Goal: Task Accomplishment & Management: Use online tool/utility

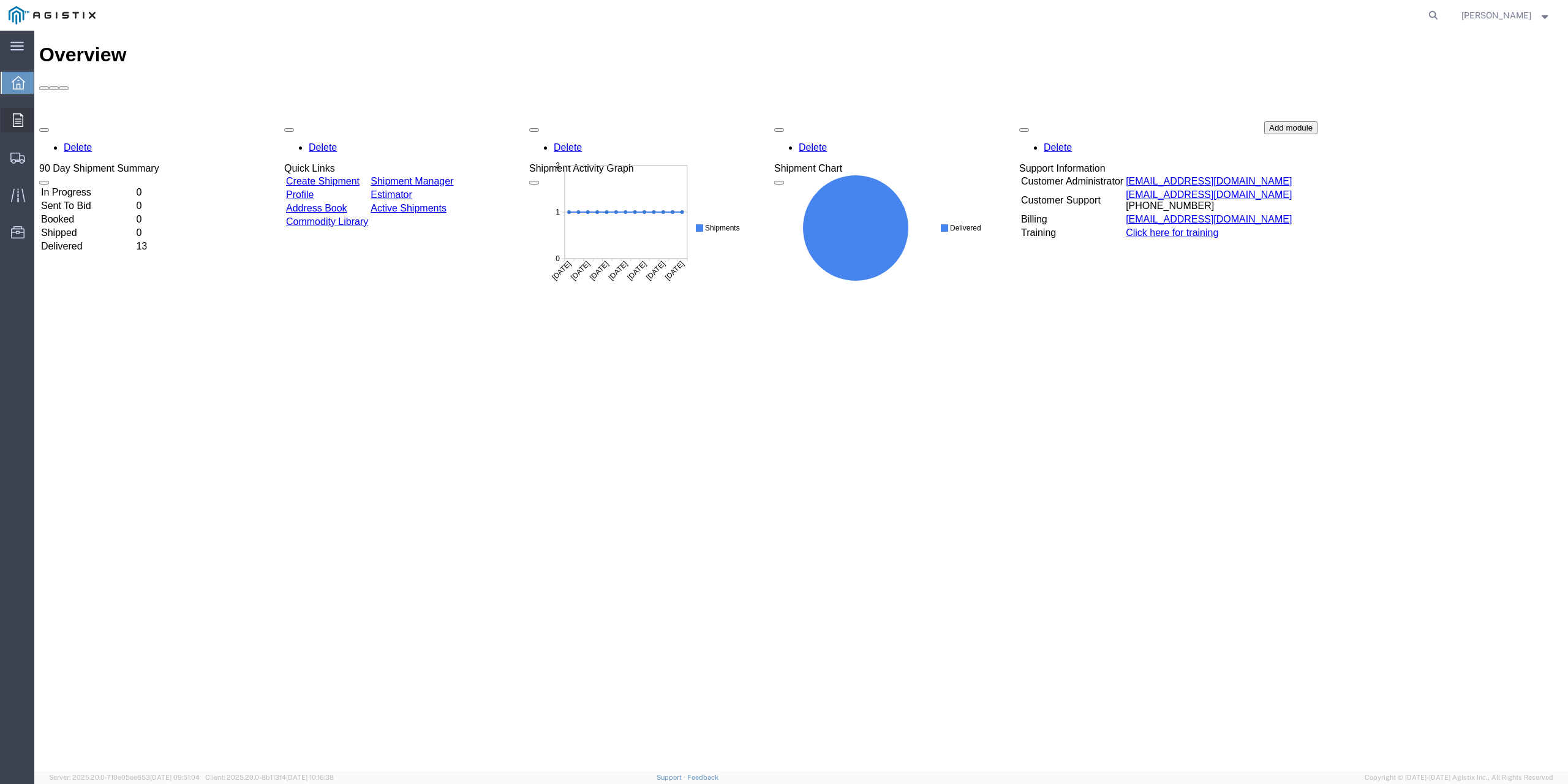
click at [24, 123] on div at bounding box center [17, 120] width 34 height 24
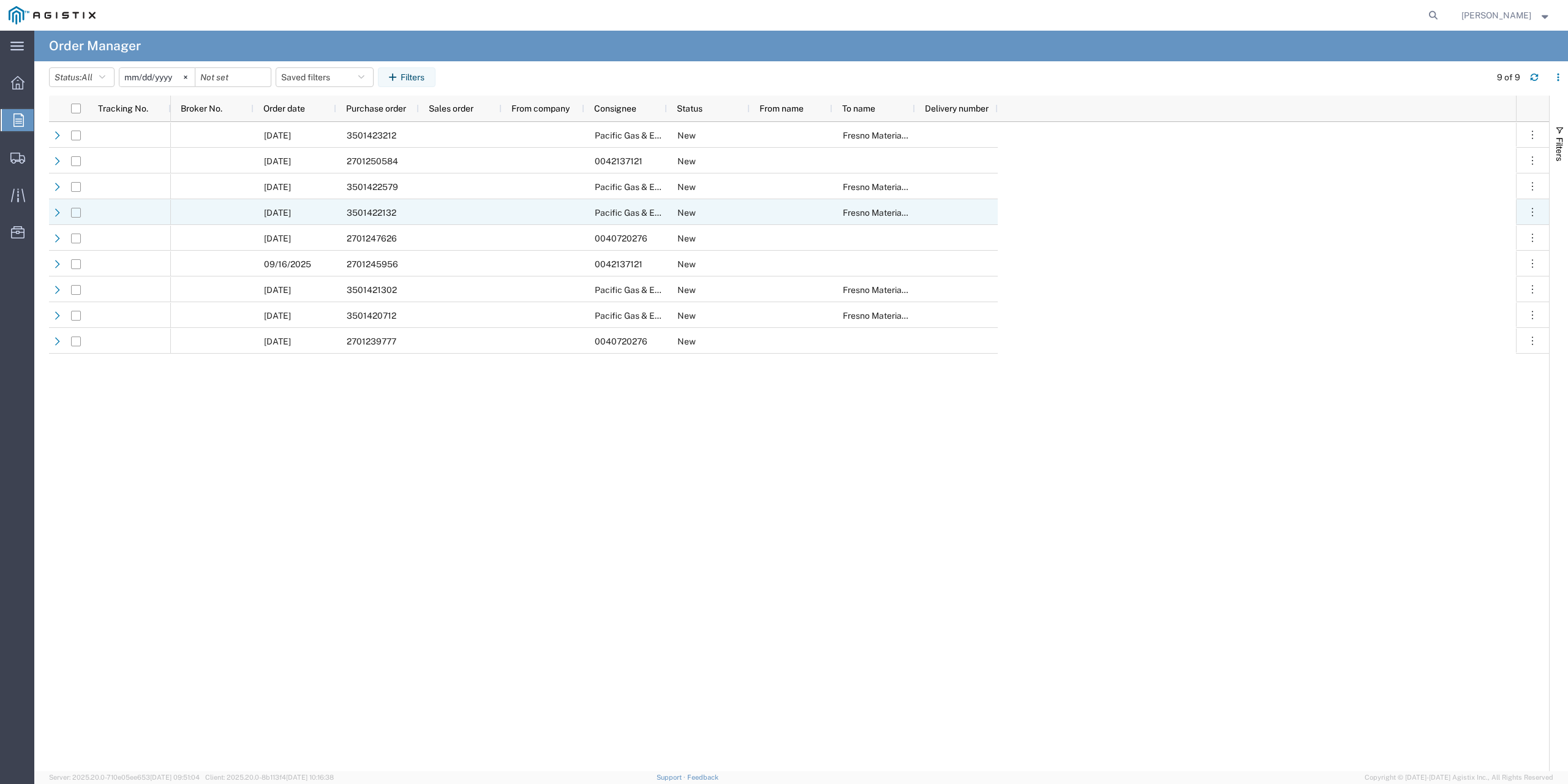
click at [75, 214] on input "Press Space to toggle row selection (unchecked)" at bounding box center [76, 212] width 10 height 10
checkbox input "true"
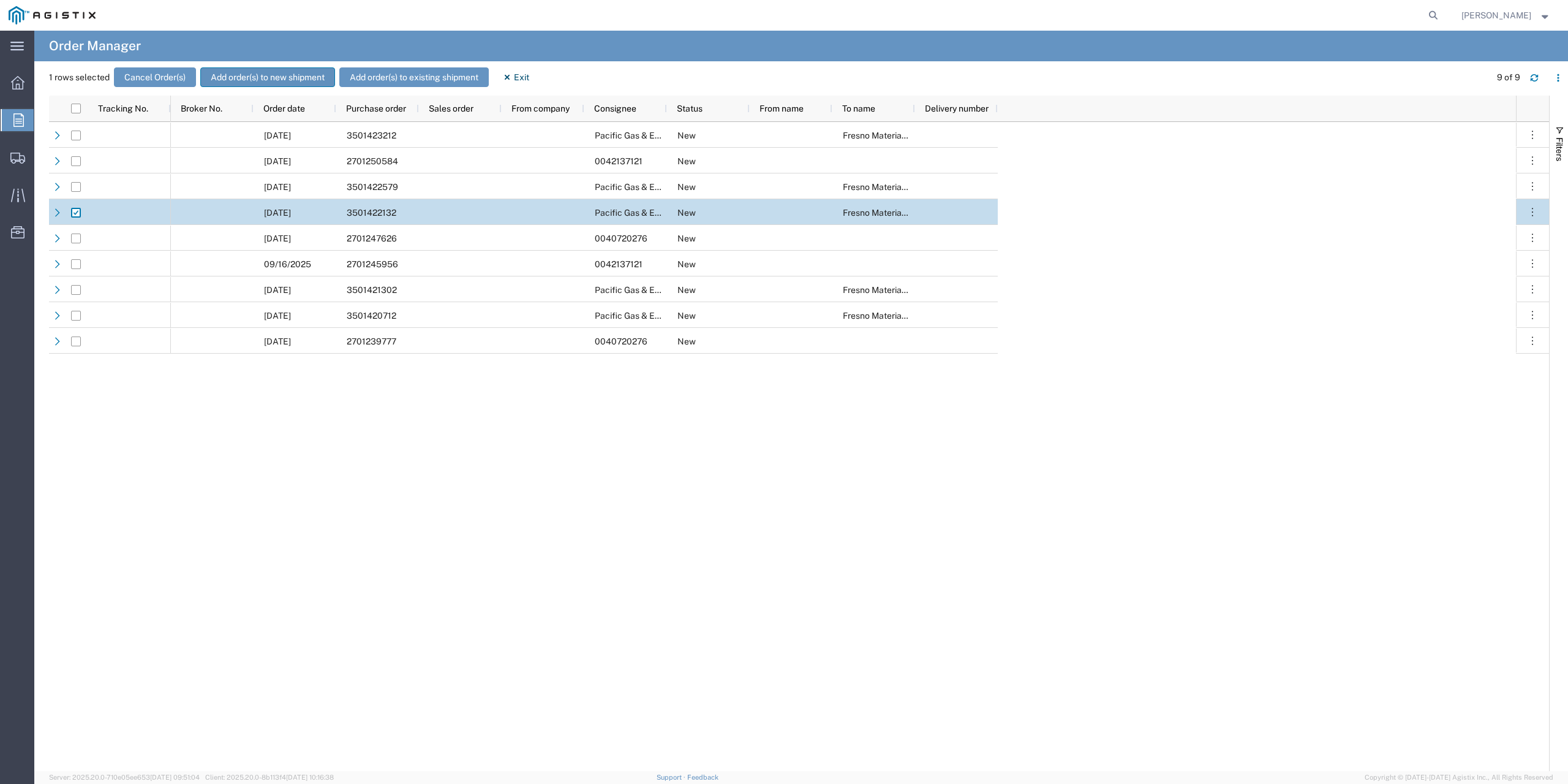
click at [244, 73] on button "Add order(s) to new shipment" at bounding box center [267, 77] width 135 height 19
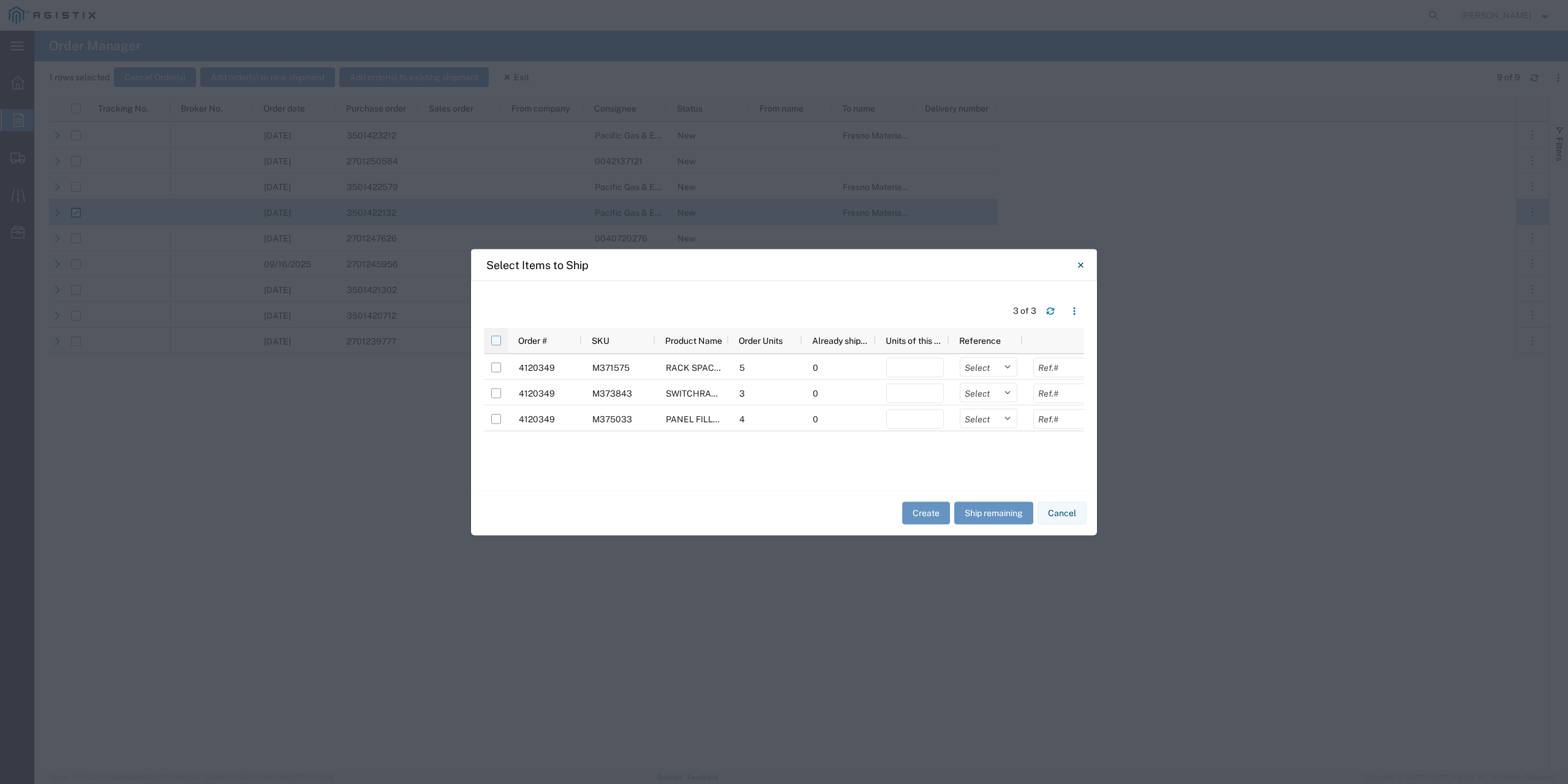
click at [496, 339] on input "checkbox" at bounding box center [496, 340] width 10 height 10
checkbox input "true"
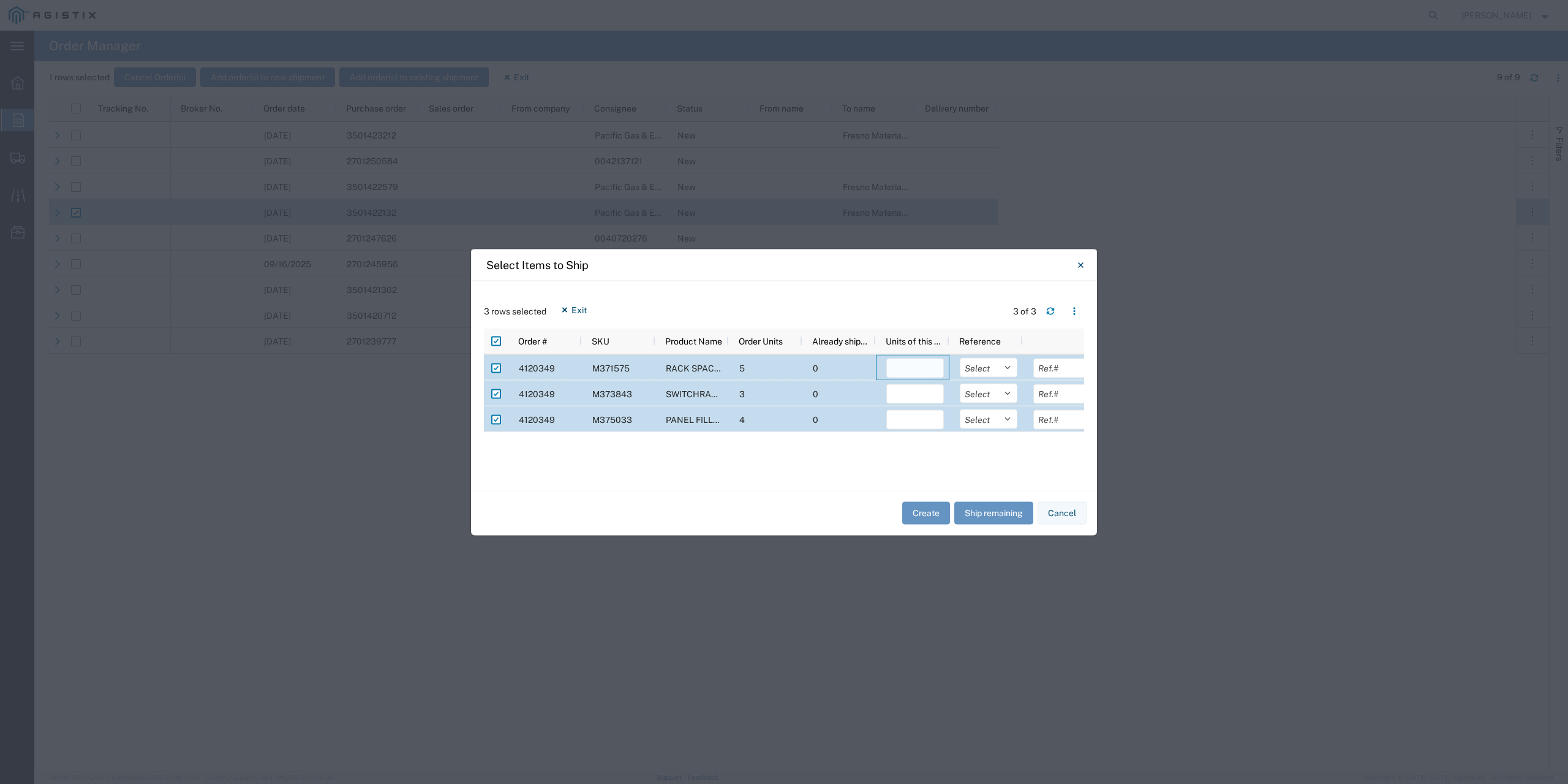
click at [937, 367] on input "number" at bounding box center [915, 367] width 58 height 19
type input "5"
click at [927, 406] on div at bounding box center [912, 419] width 73 height 26
click at [925, 396] on input "number" at bounding box center [915, 393] width 58 height 19
type input "3"
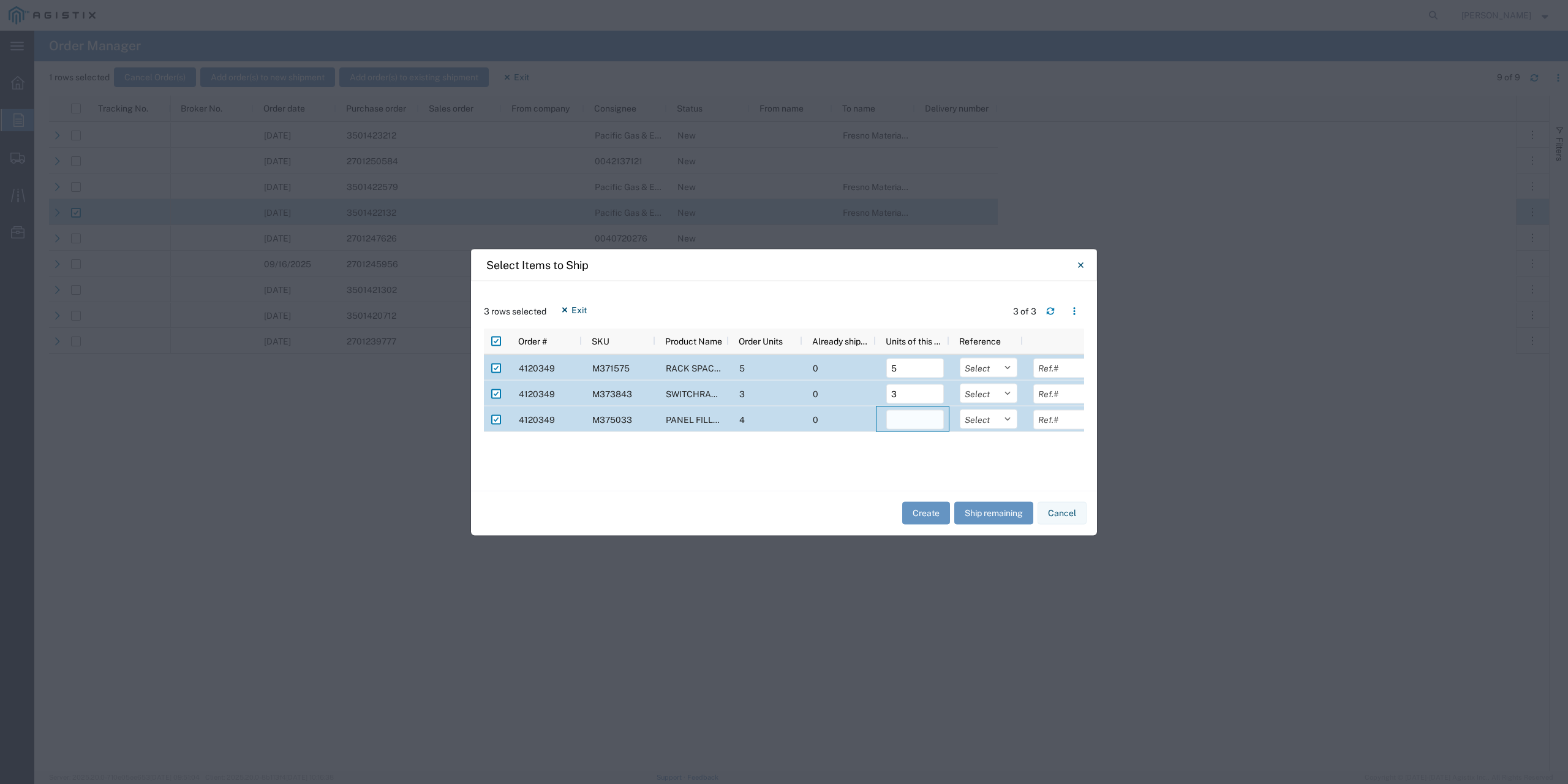
click at [906, 418] on input "number" at bounding box center [915, 419] width 58 height 19
type input "4"
click at [999, 372] on select "Select Purchase Order Delivery Number" at bounding box center [988, 367] width 58 height 19
select select "PURCHORD"
click at [960, 357] on select "Select Purchase Order Delivery Number" at bounding box center [988, 367] width 58 height 19
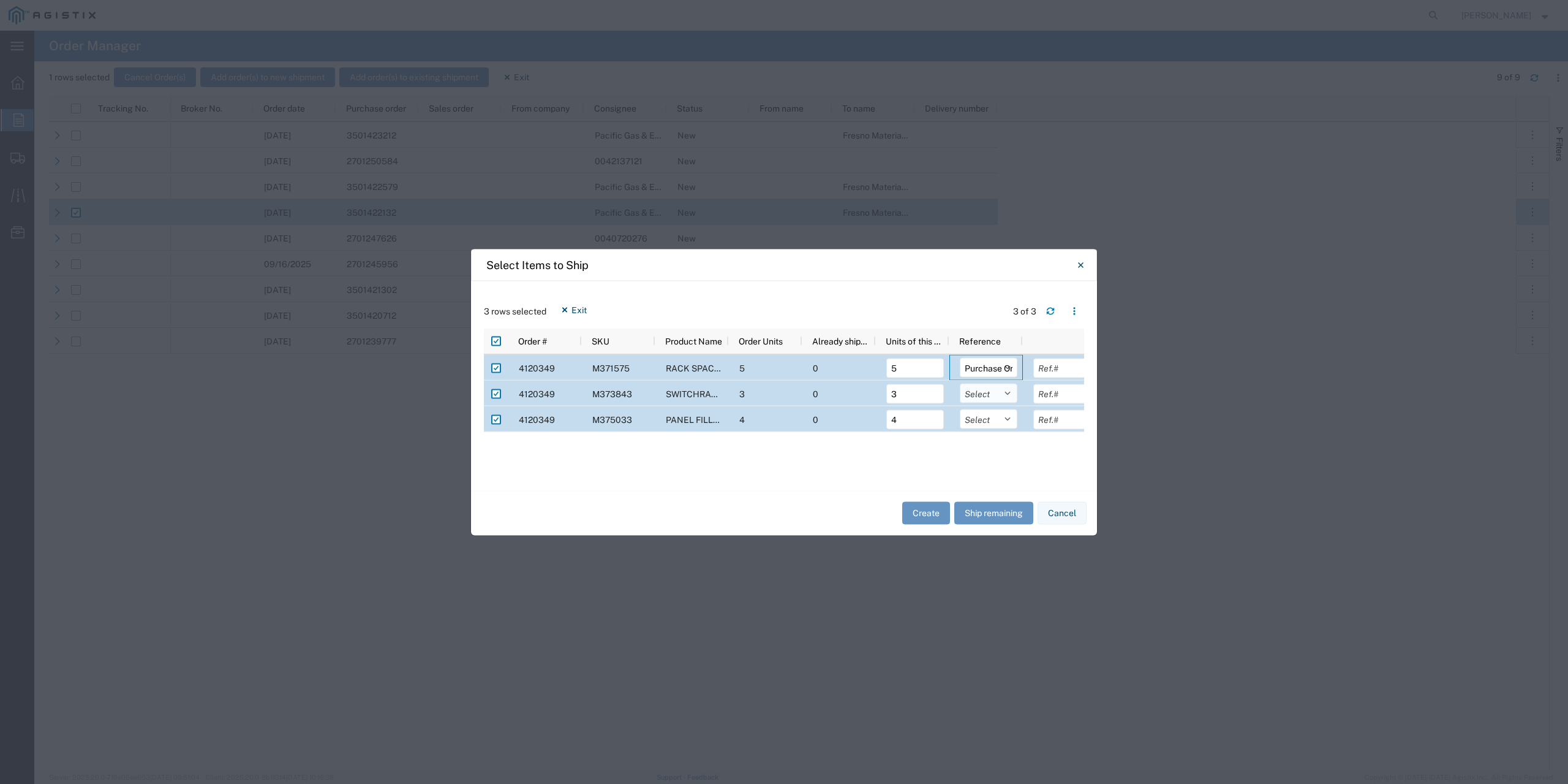
click at [995, 386] on select "Select Purchase Order Delivery Number" at bounding box center [988, 392] width 58 height 19
select select "PURCHORD"
click at [960, 383] on select "Select Purchase Order Delivery Number" at bounding box center [988, 392] width 58 height 19
click at [998, 415] on select "Select Purchase Order Delivery Number" at bounding box center [988, 418] width 58 height 19
select select "PURCHORD"
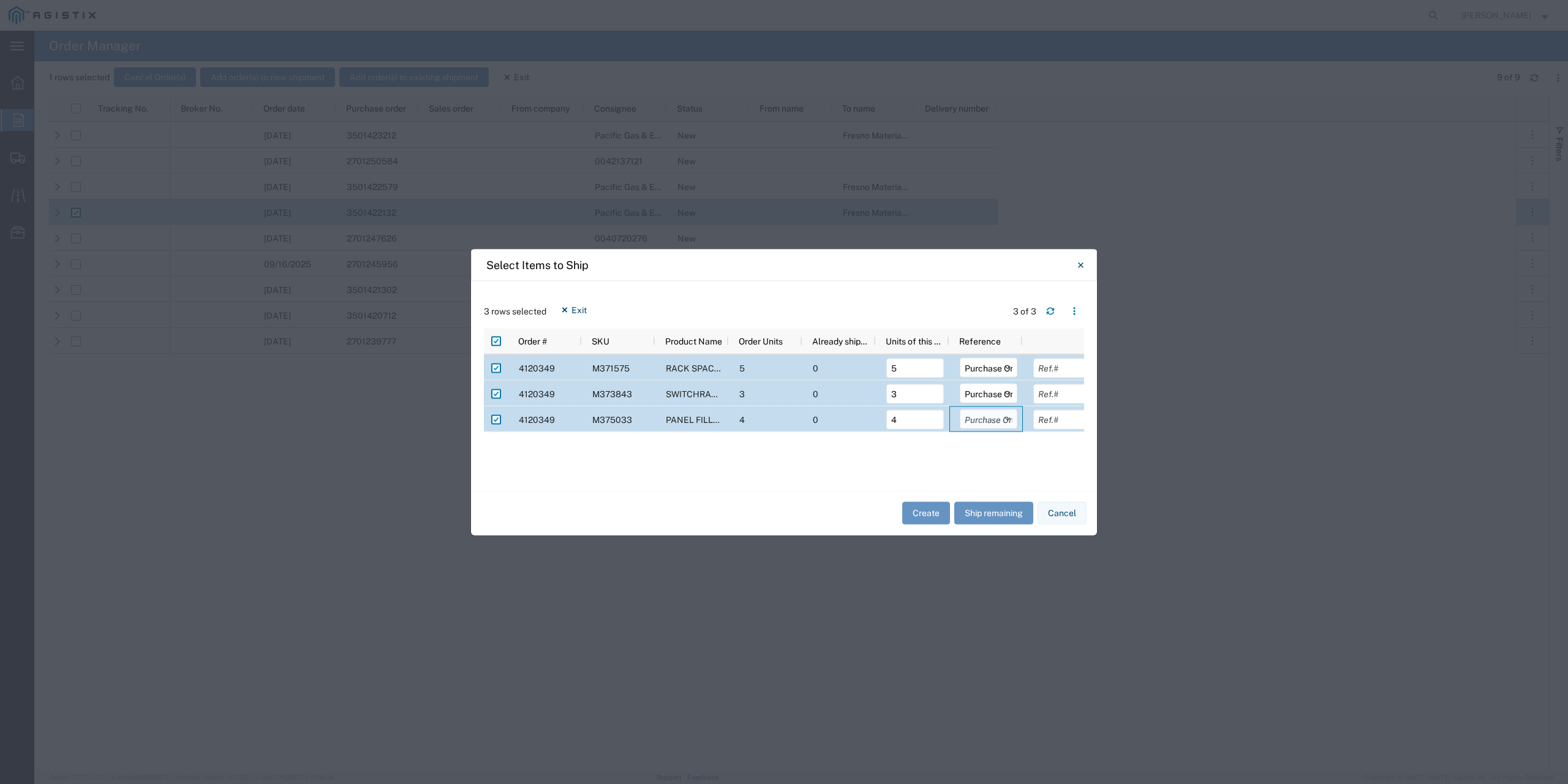
click at [960, 408] on select "Select Purchase Order Delivery Number" at bounding box center [988, 418] width 58 height 19
click at [928, 513] on button "Create" at bounding box center [926, 513] width 48 height 23
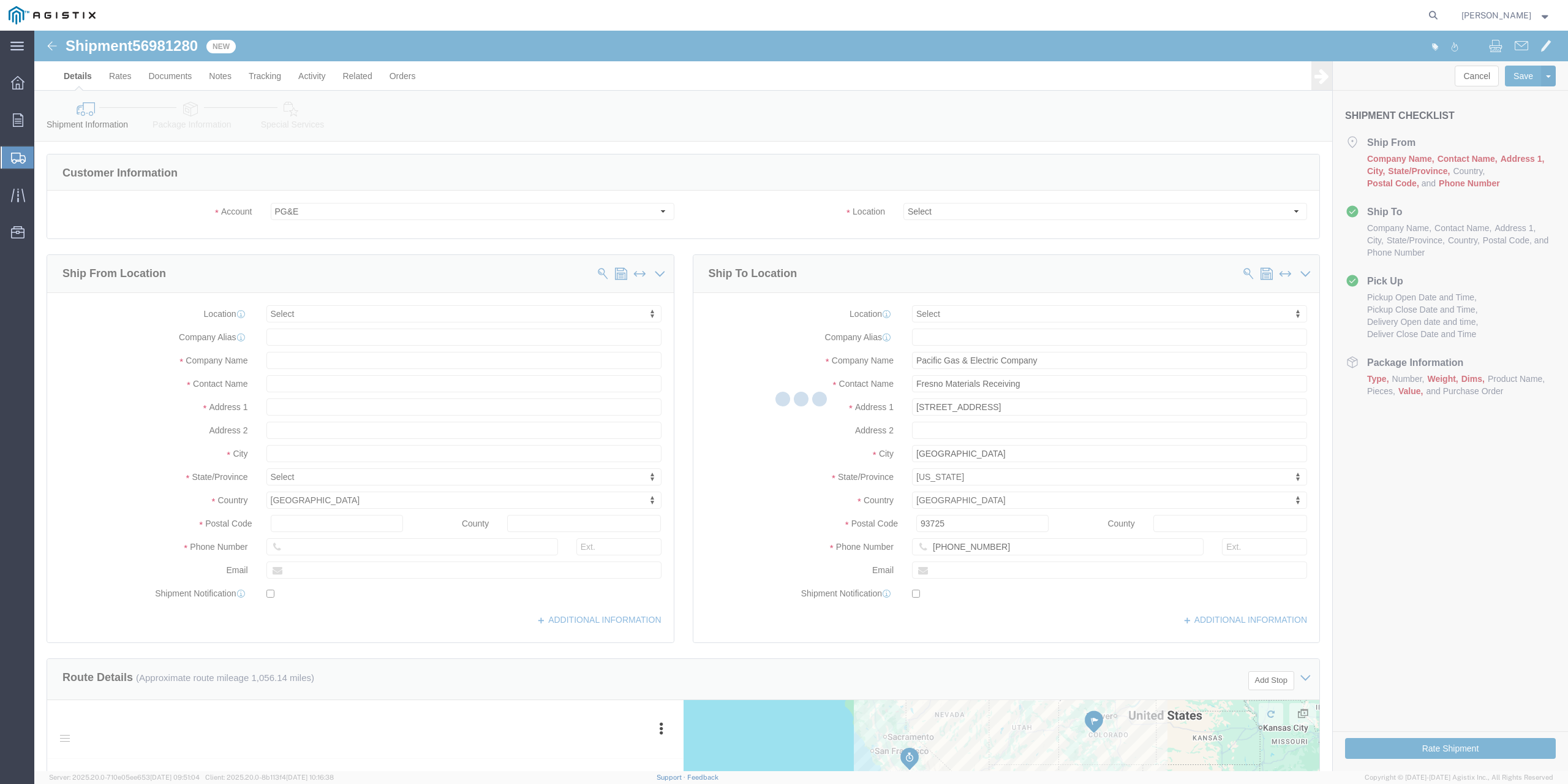
select select
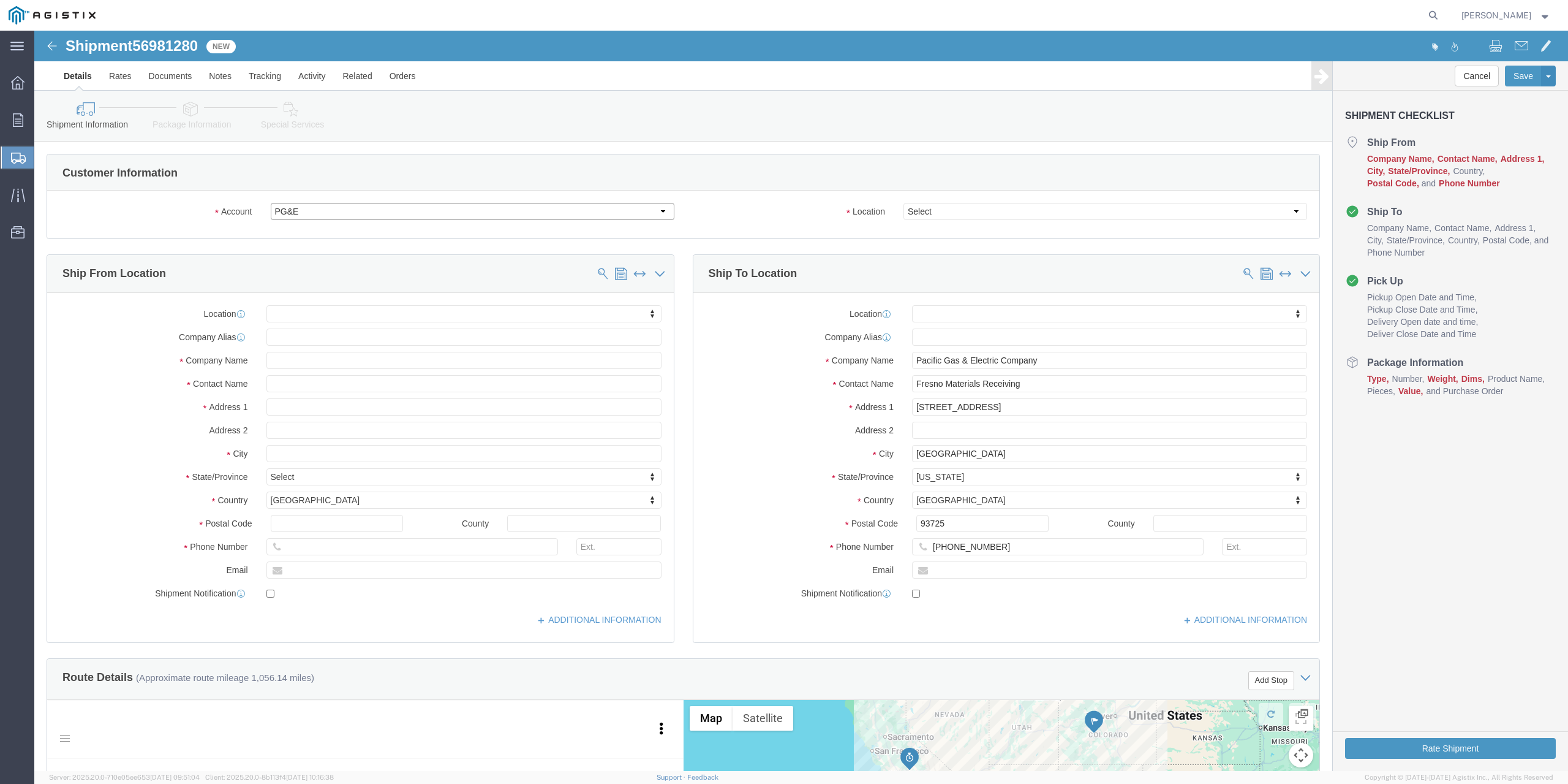
click select "Select Hardcraft DBA Lucasey Mfg PG&E"
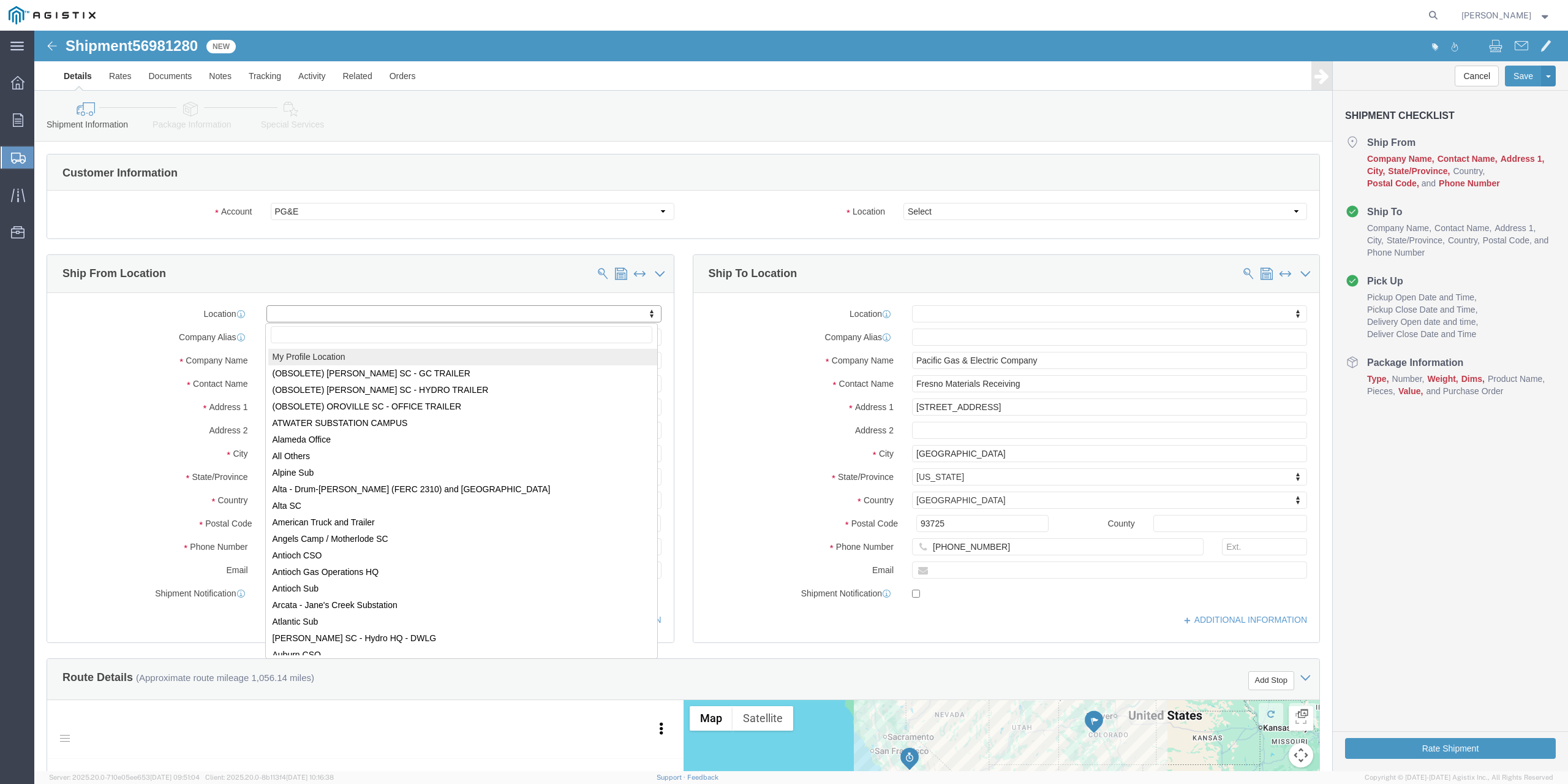
select select "MYPROFILE"
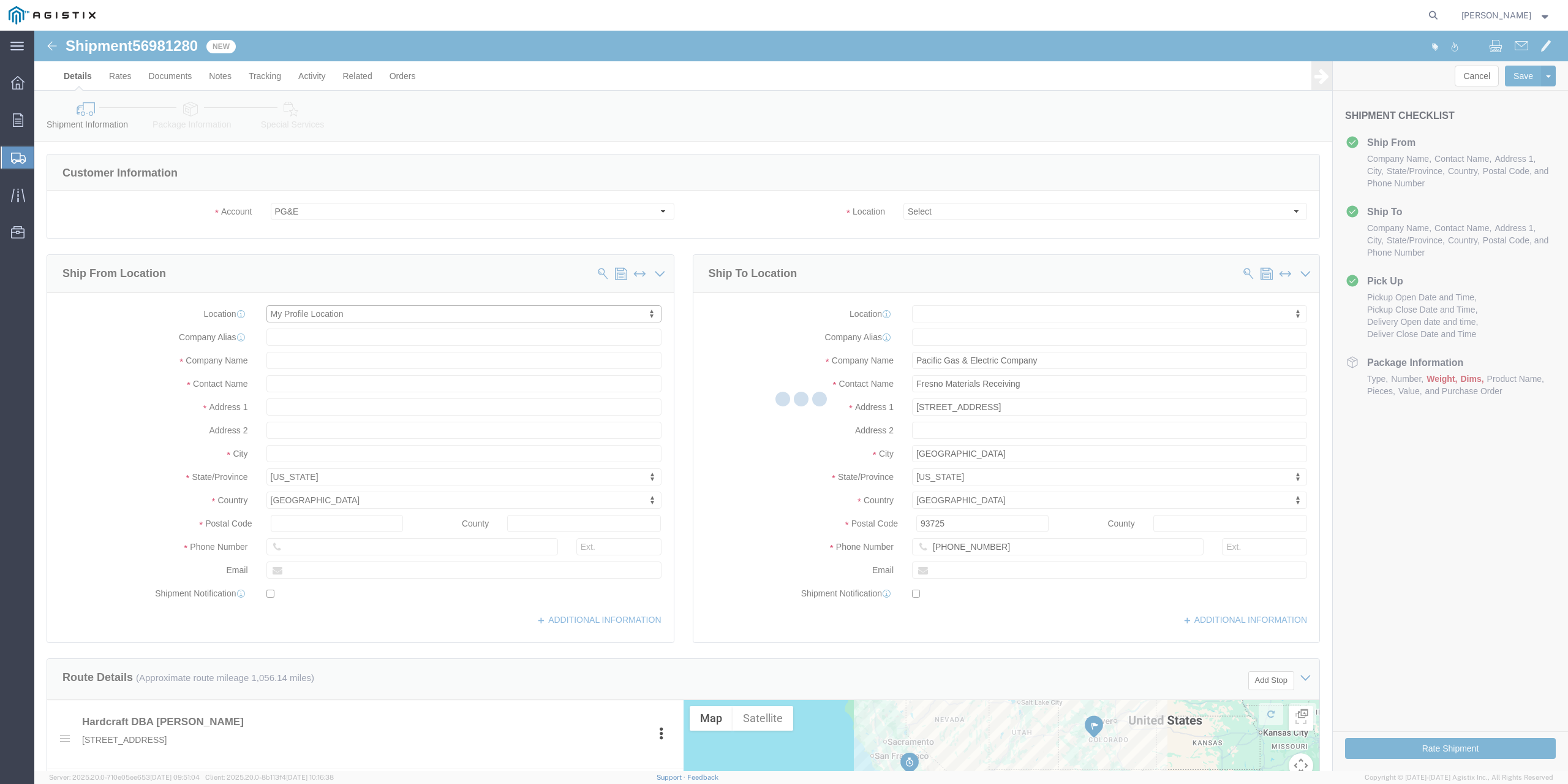
select select "CA"
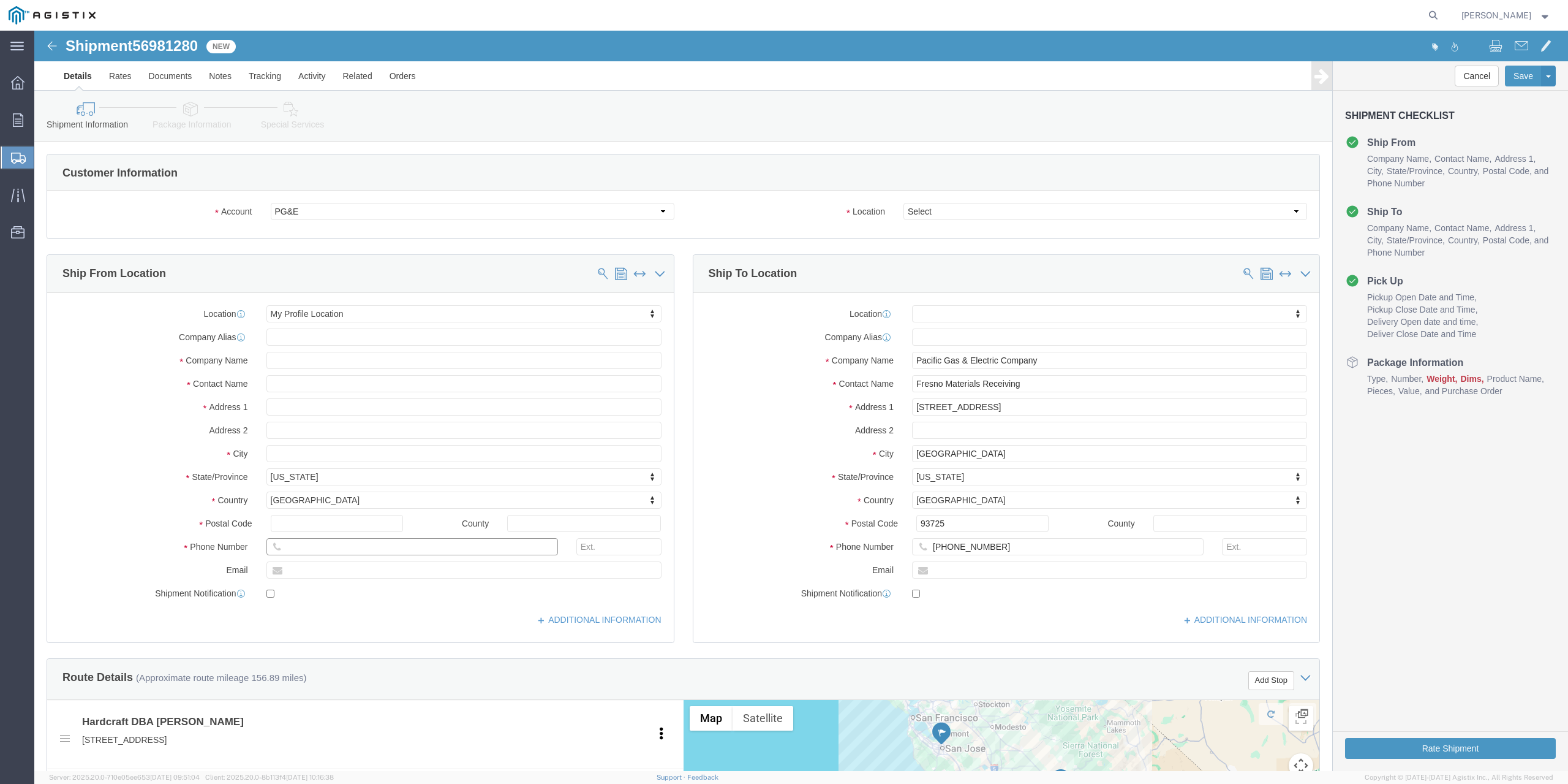
drag, startPoint x: 369, startPoint y: 518, endPoint x: 107, endPoint y: 503, distance: 262.4
click div "Location My Profile Location My Profile Location (OBSOLETE) BURNEY SC - GC TRAI…"
type input "408-713-1504"
click div "Location My Profile Location My Profile Location (OBSOLETE) BURNEY SC - GC TRAI…"
click select "Select All Others Fremont DC Fresno DC Wheatland DC"
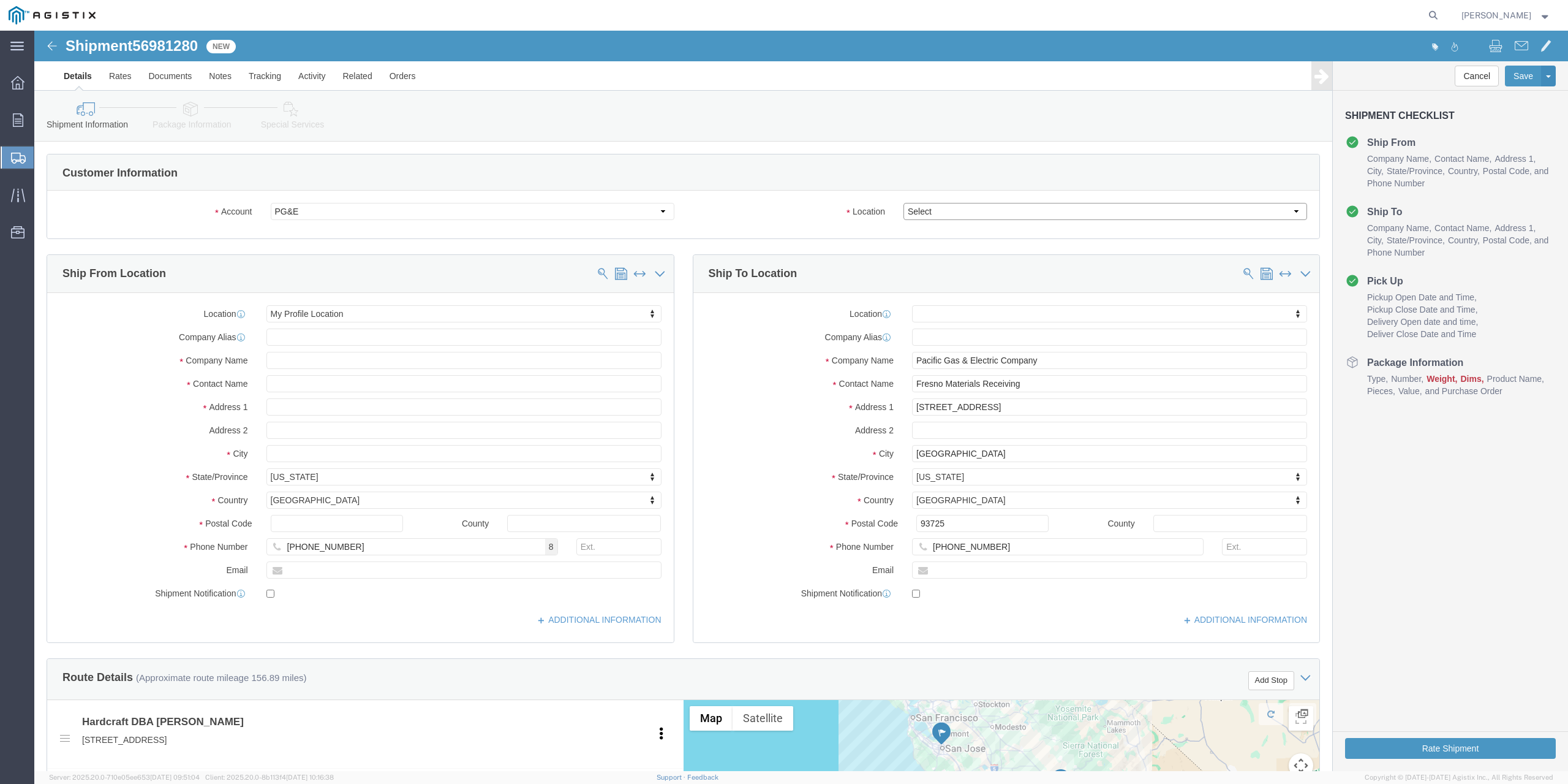
select select "19745"
click select "Select All Others Fremont DC Fresno DC Wheatland DC"
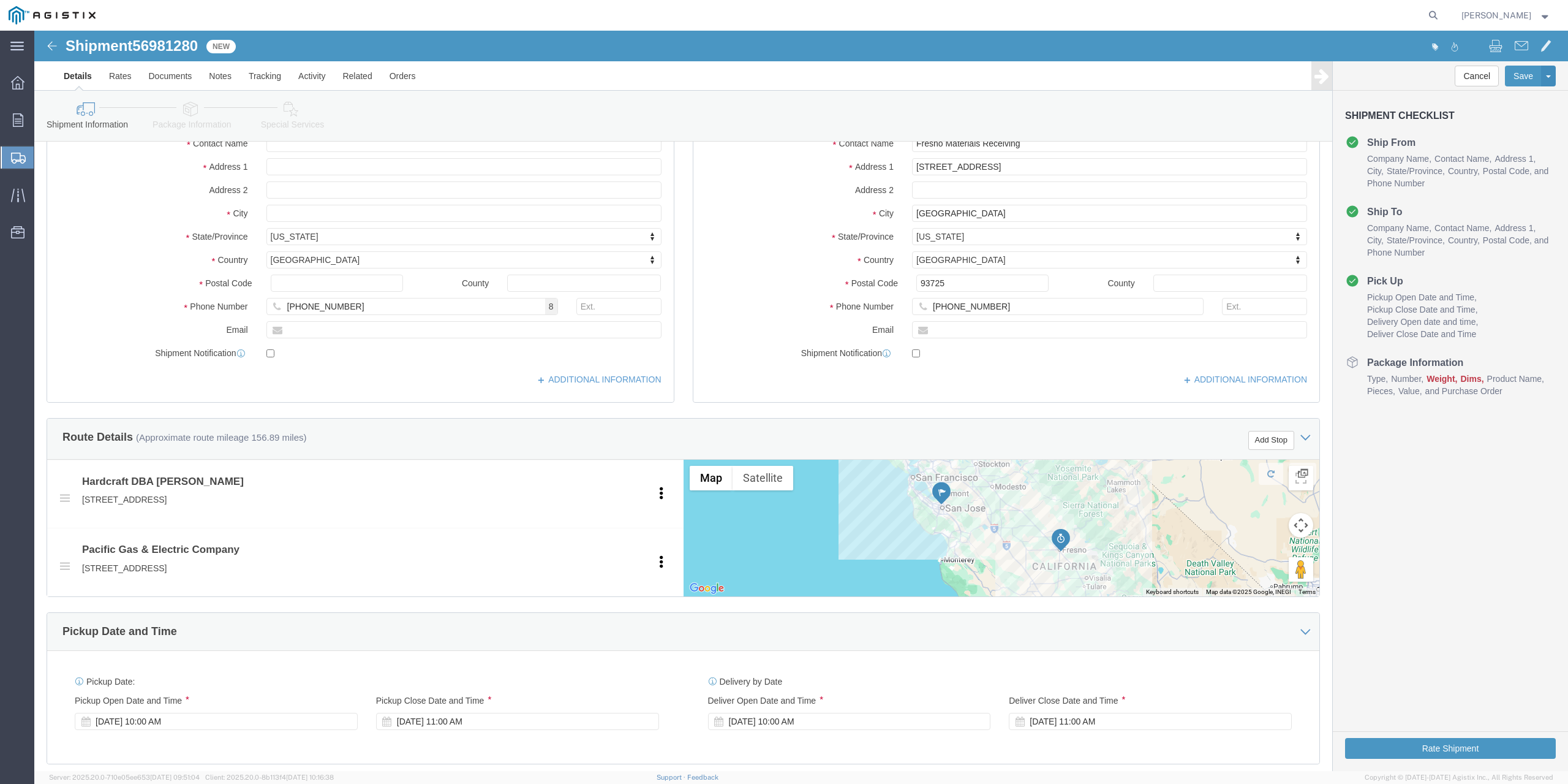
scroll to position [429, 0]
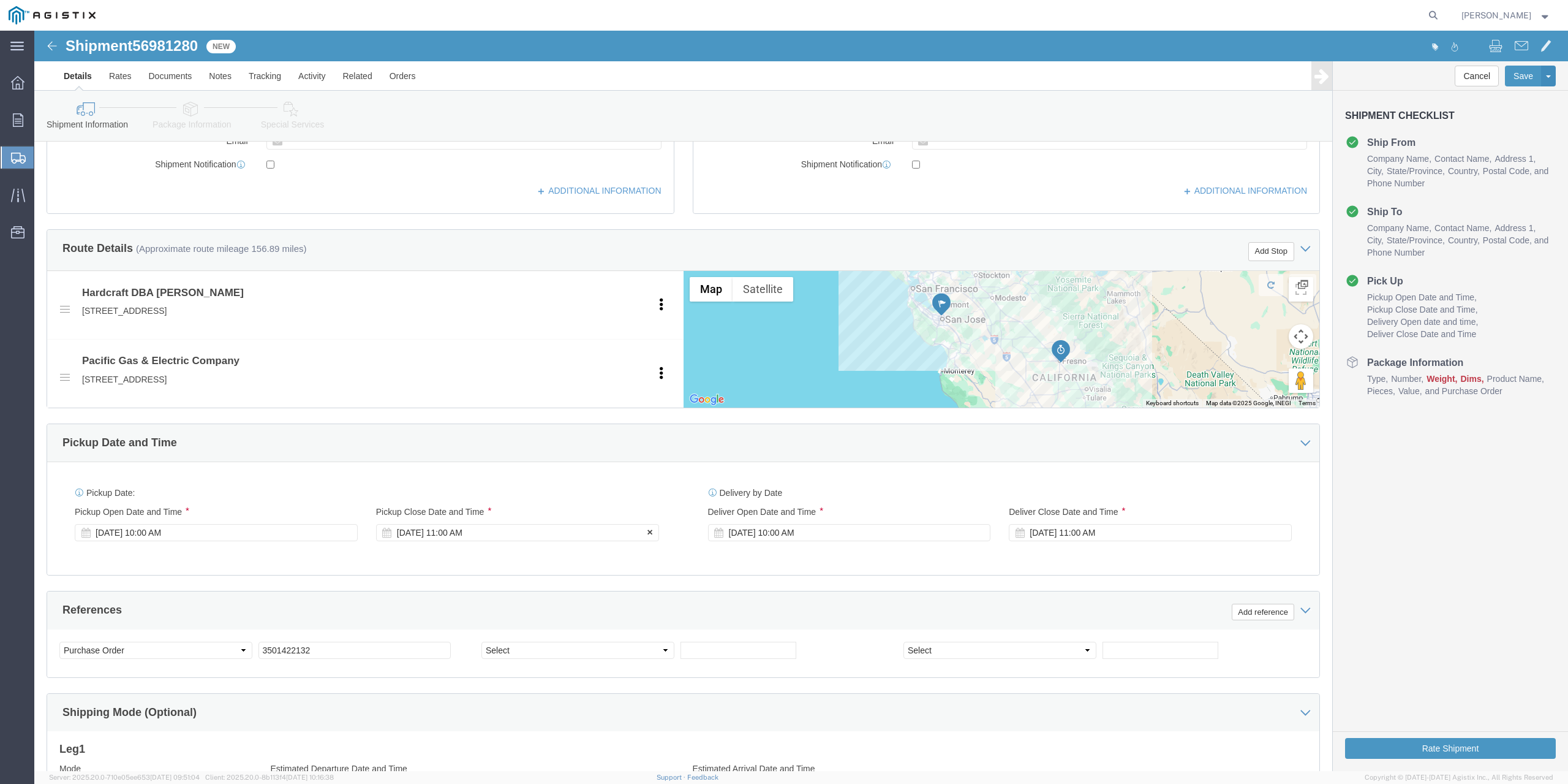
click div "Sep 30 2025 11:00 AM"
type input "4:30 PM"
click button "Apply"
click div "Oct 07 2025 10:00 AM"
click input "10:00 AM"
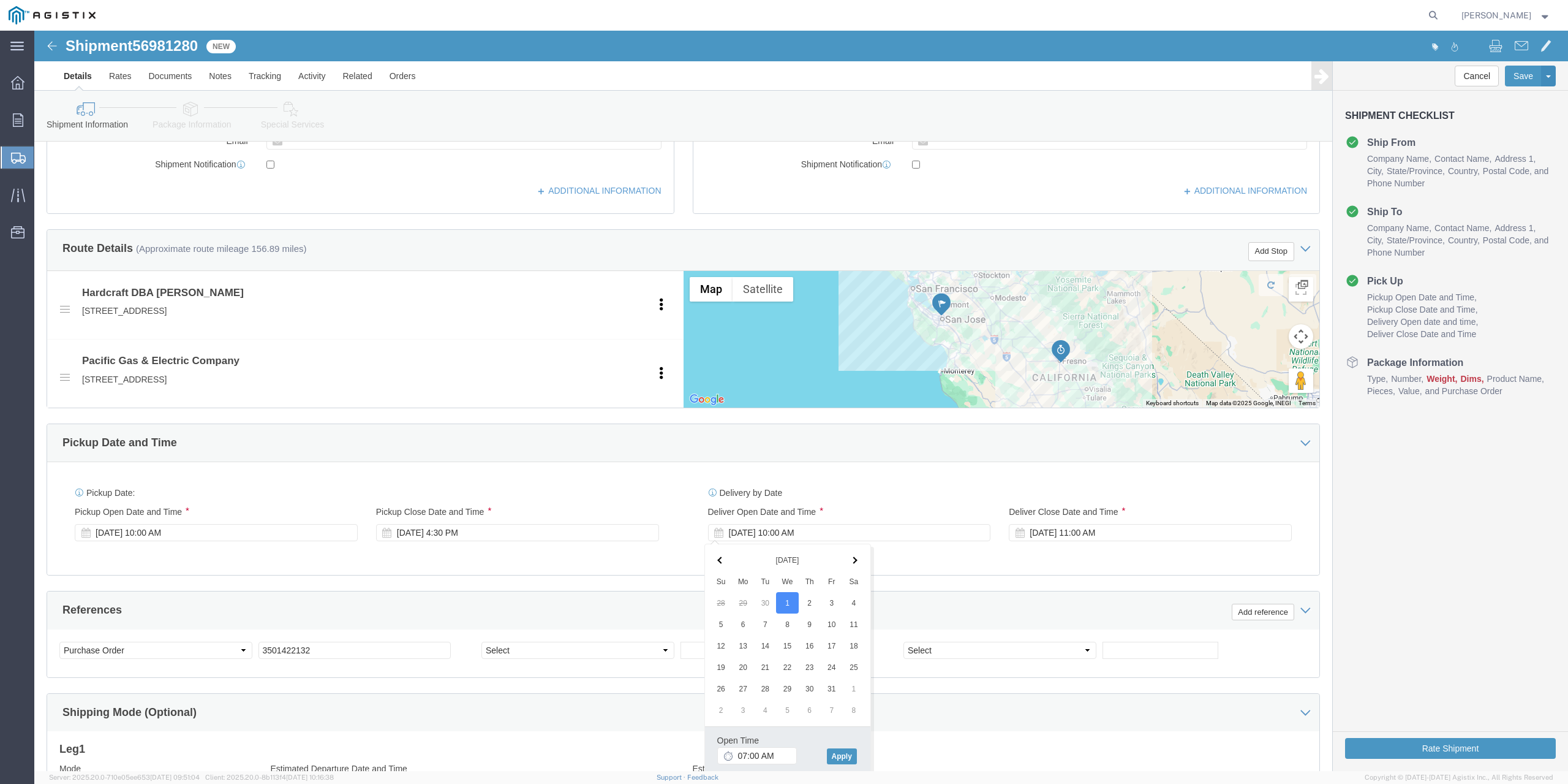
type input "7:00 AM"
click div "Open Time 7:00 AM Oct 01 2025 10:00 AM - Oct 01 2025 10:00 AM Cancel Apply"
click button "Apply"
click div "Oct 07 2025 11:00 AM"
type input "12:00 PM"
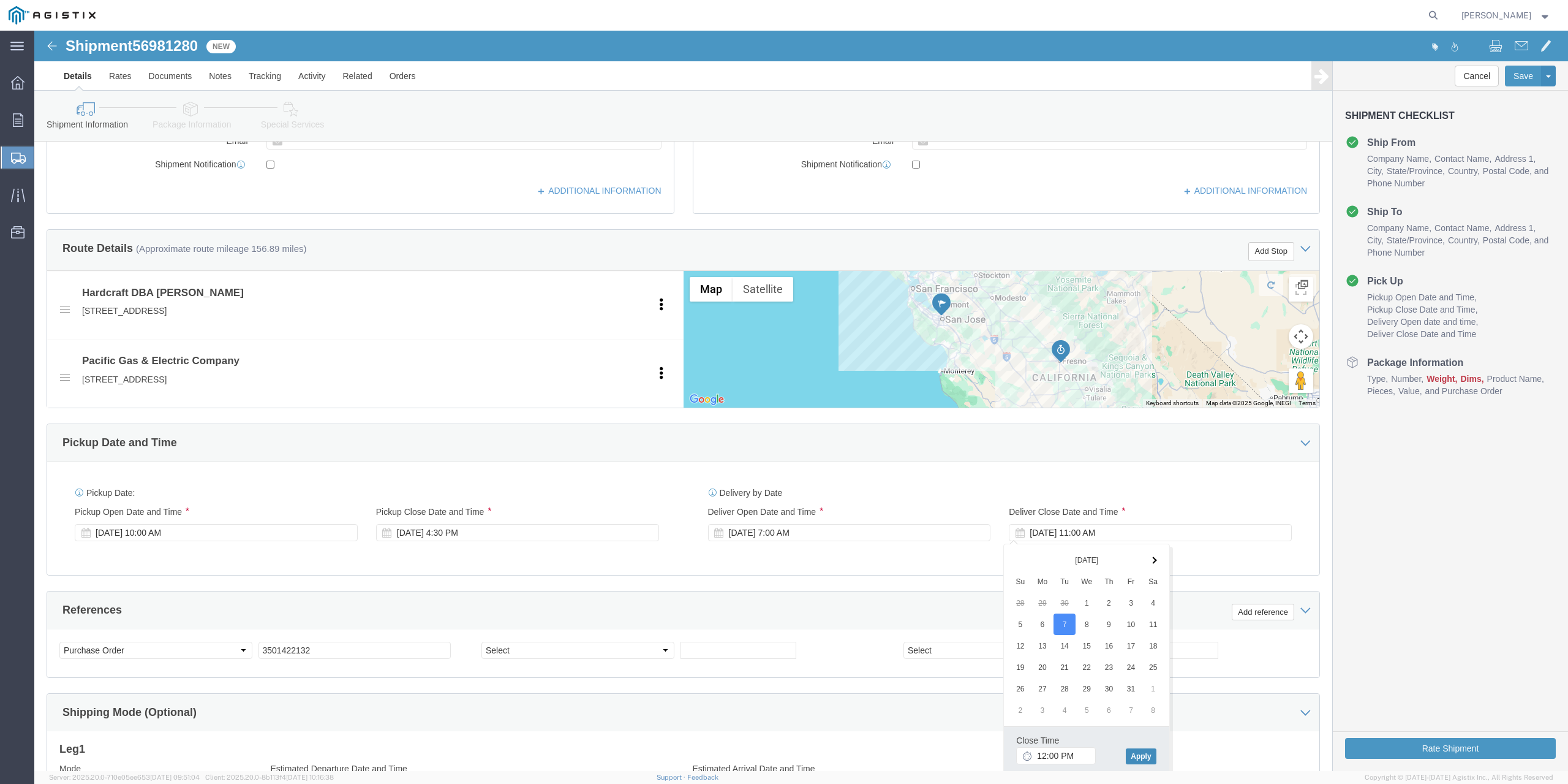
click button "Apply"
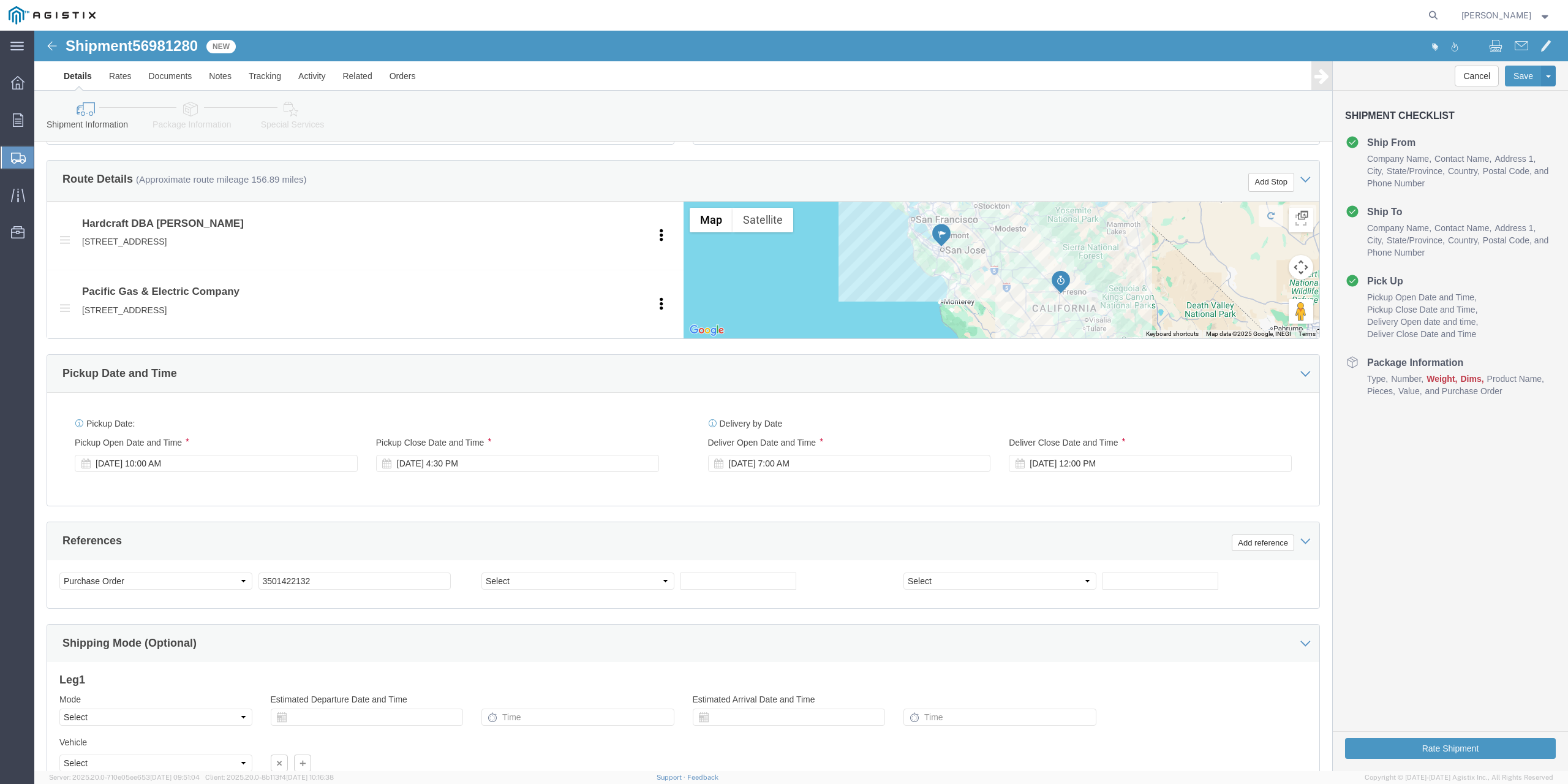
scroll to position [607, 0]
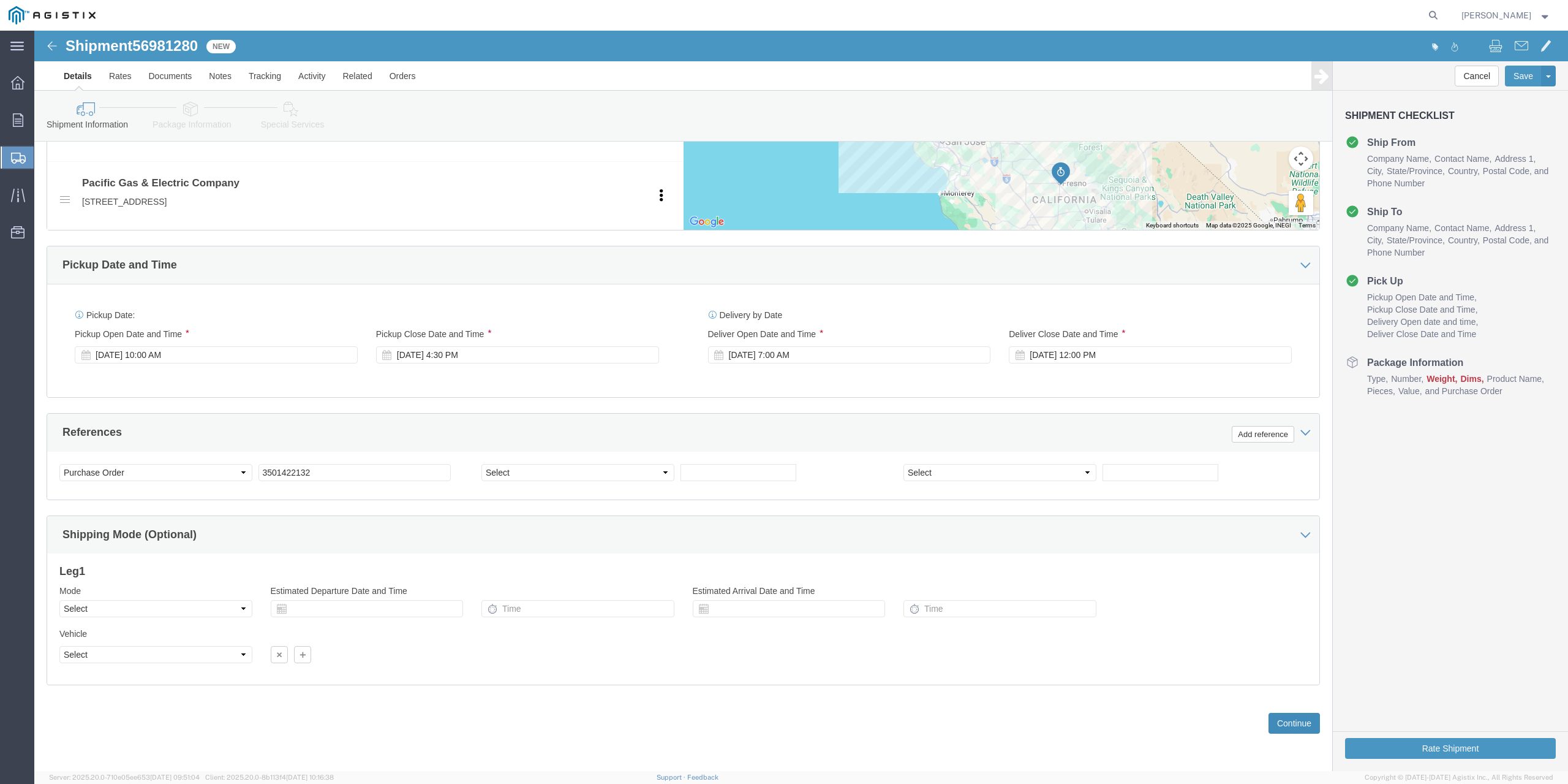
click button "Continue"
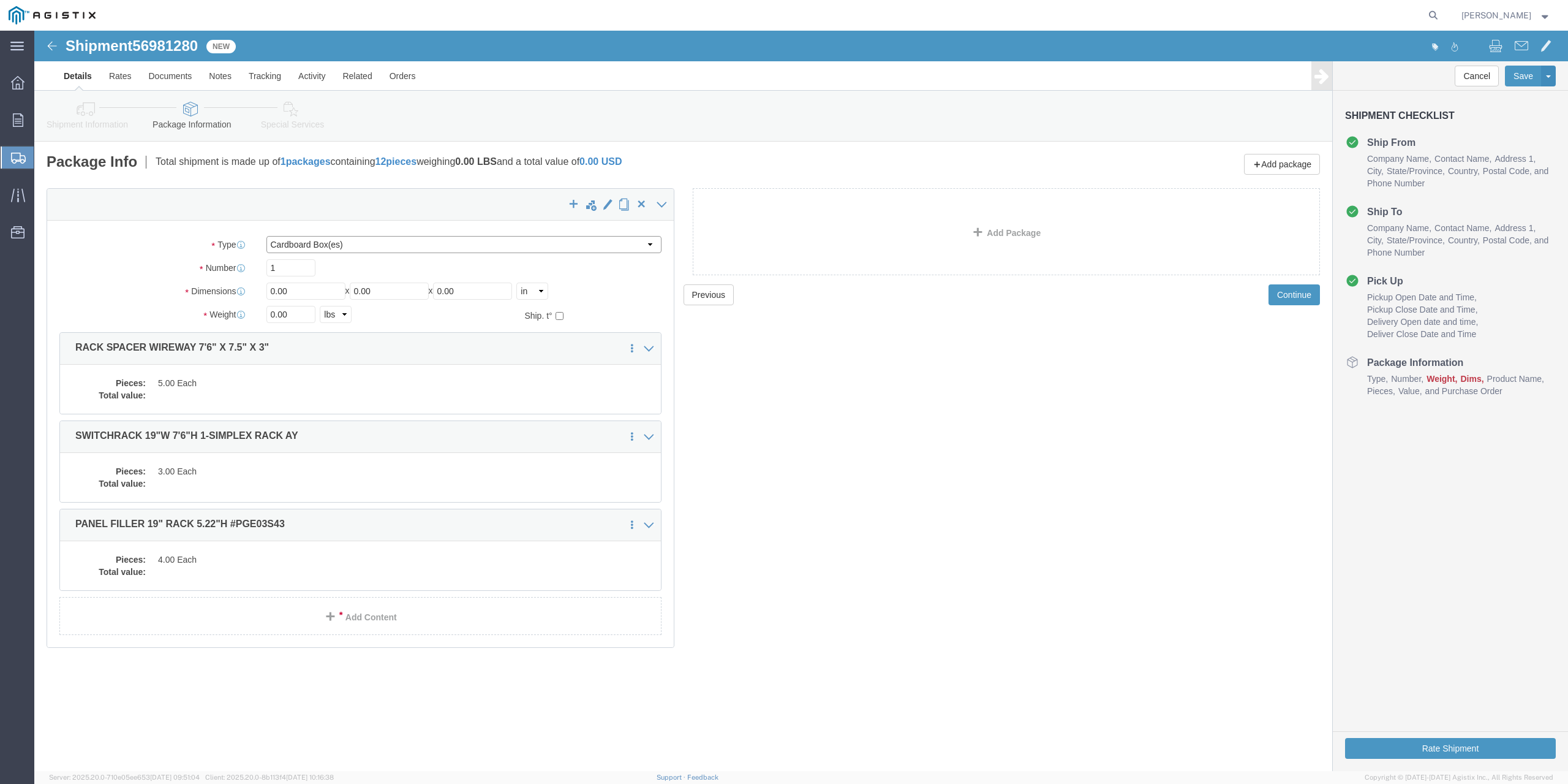
click select "Select Bulk Bundle(s) Cardboard Box(es) Carton(s) Crate(s) Drum(s) (Fiberboard)…"
select select "CRAT"
click select "Select Bulk Bundle(s) Cardboard Box(es) Carton(s) Crate(s) Drum(s) (Fiberboard)…"
drag, startPoint x: 268, startPoint y: 257, endPoint x: 171, endPoint y: 249, distance: 97.3
click div "Package Type Select Bulk Bundle(s) Cardboard Box(es) Carton(s) Crate(s) Drum(s)…"
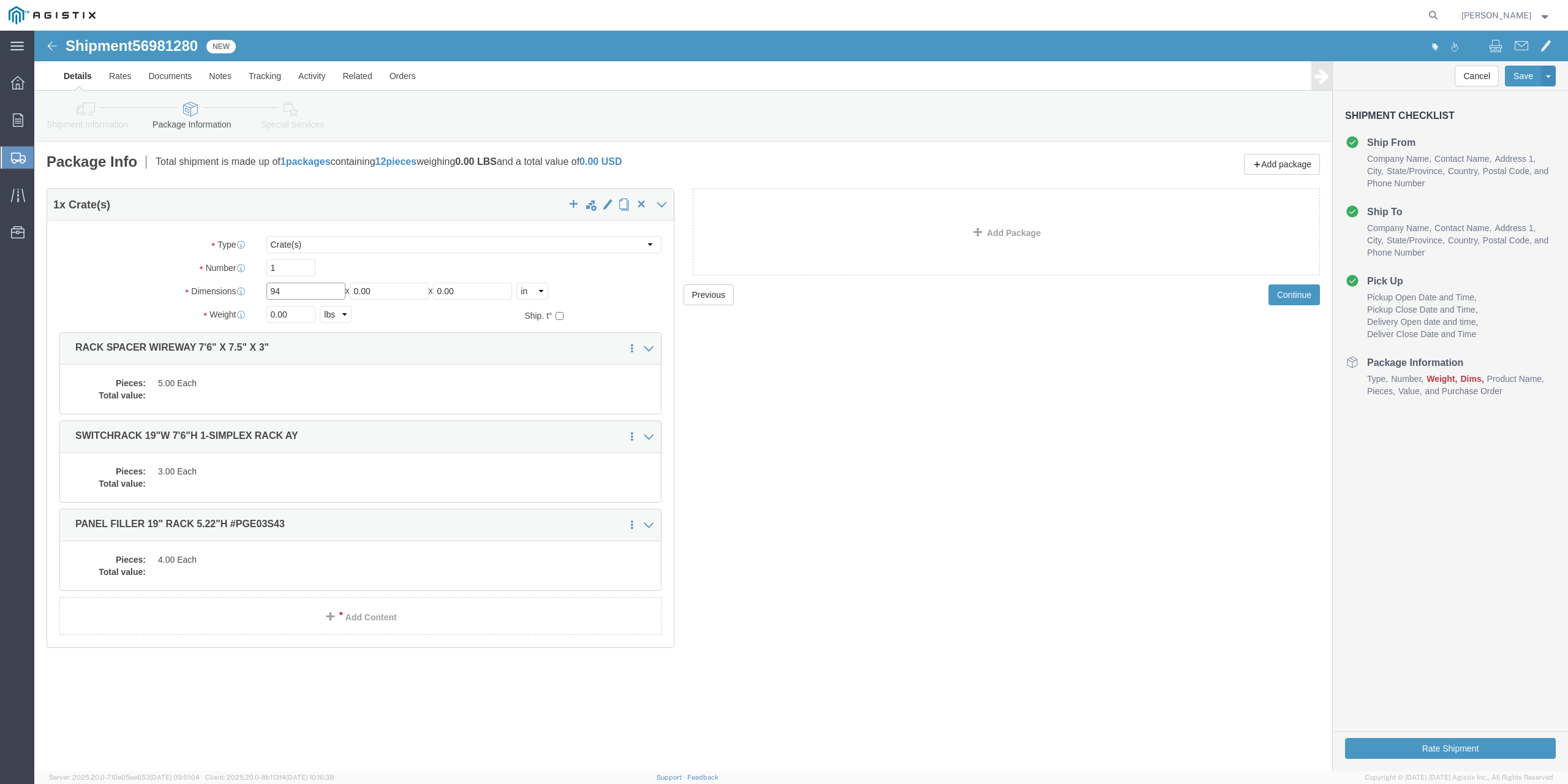
type input "94"
type input "34"
type input "28"
type input "510"
click dd
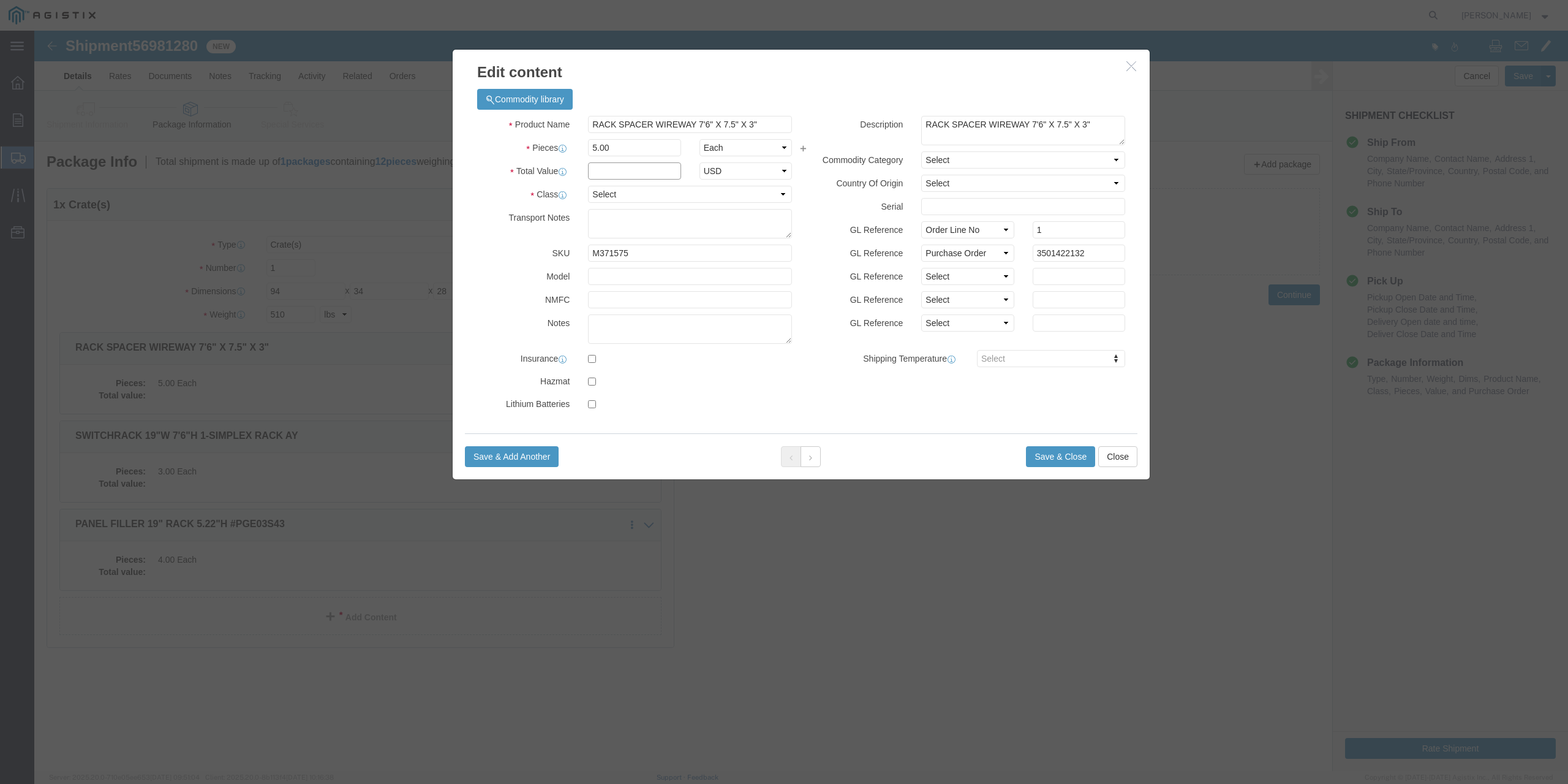
click input "text"
type input "1"
click select "Select 50 55 60 65 70 85 92.5 100 125 175 250 300 400"
select select "70"
click select "Select 50 55 60 65 70 85 92.5 100 125 175 250 300 400"
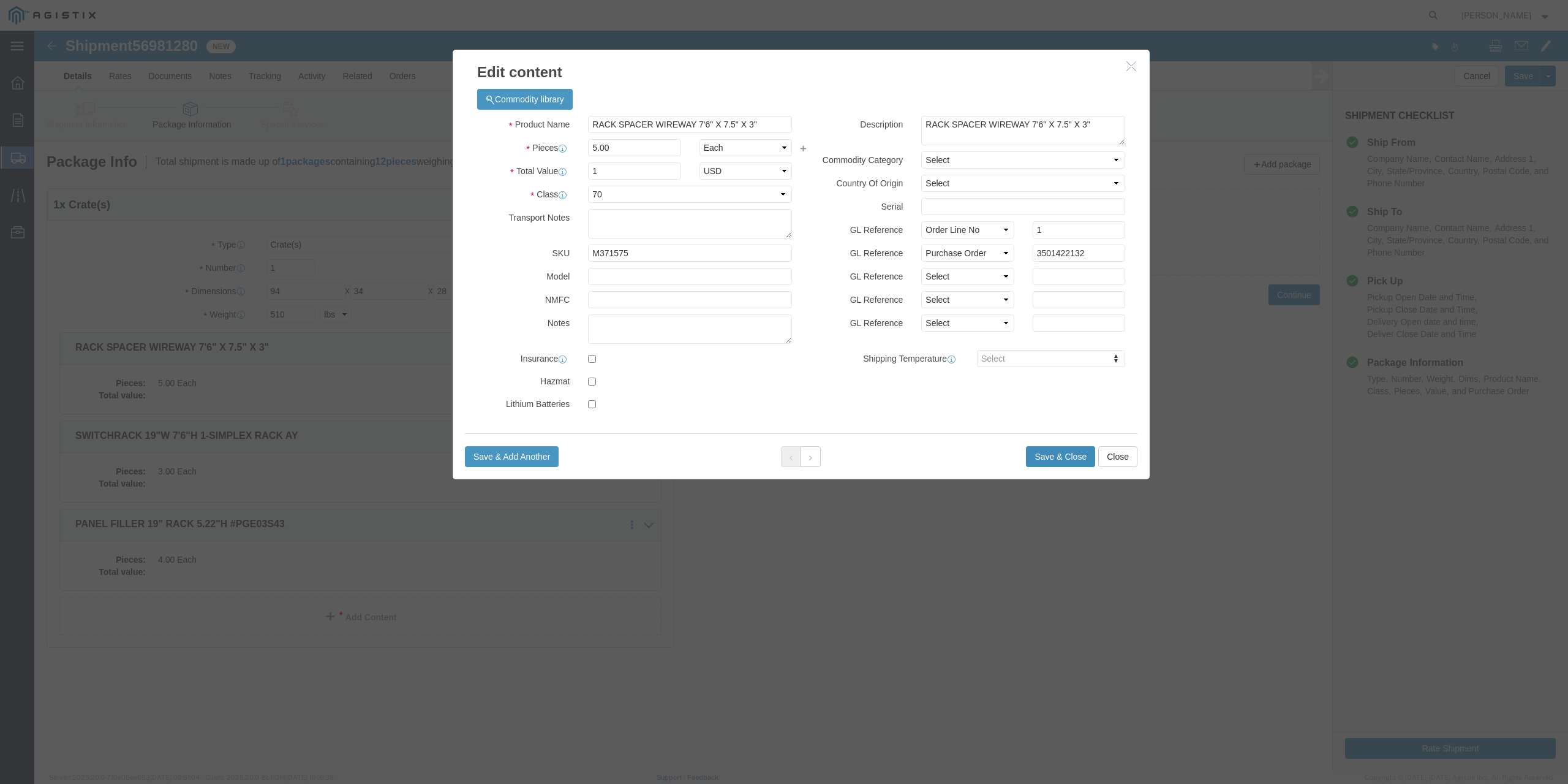
click button "Save & Close"
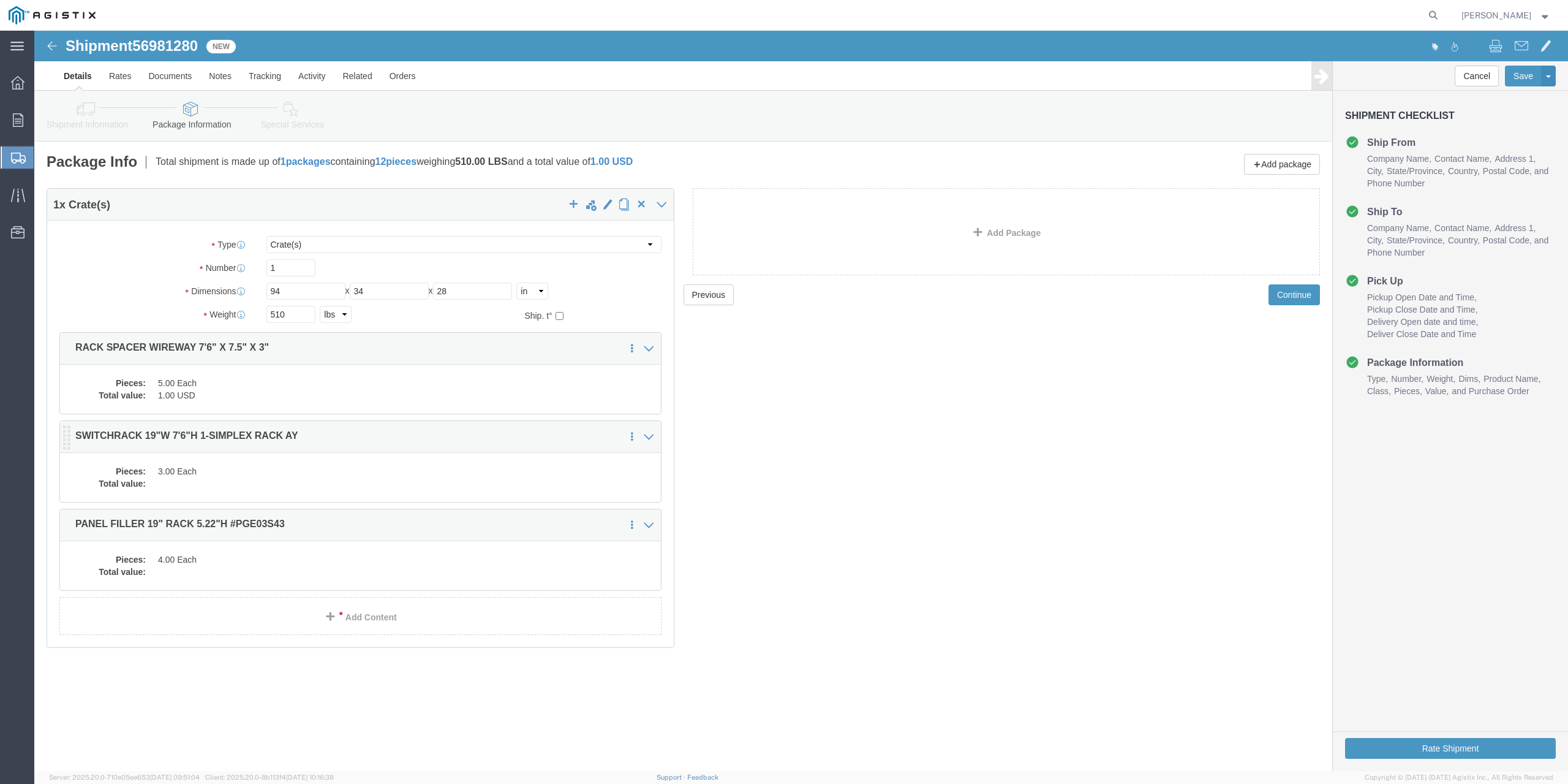
click dd
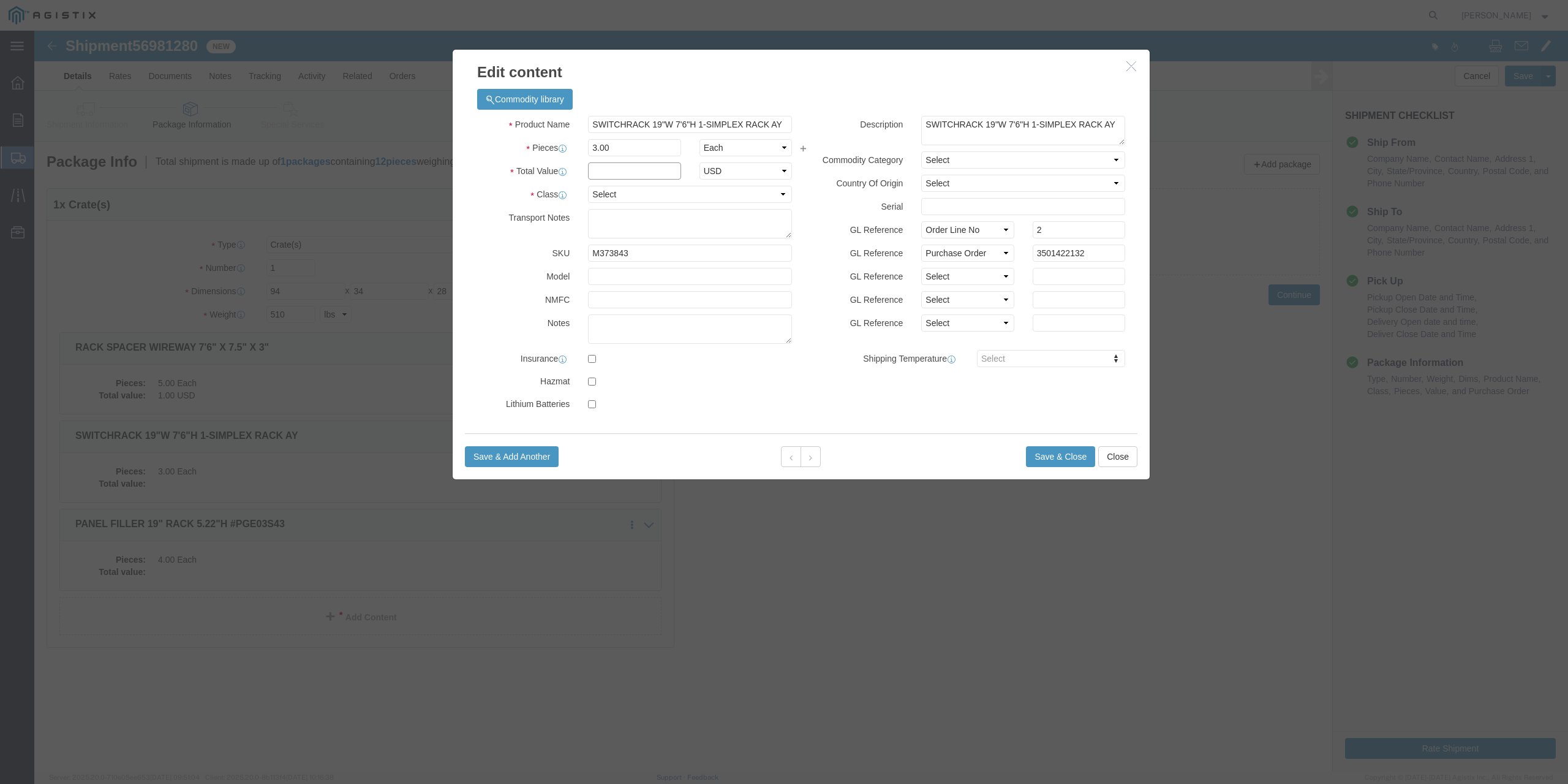
click input "text"
type input "1"
click select "Select 50 55 60 65 70 85 92.5 100 125 175 250 300 400"
select select "70"
click select "Select 50 55 60 65 70 85 92.5 100 125 175 250 300 400"
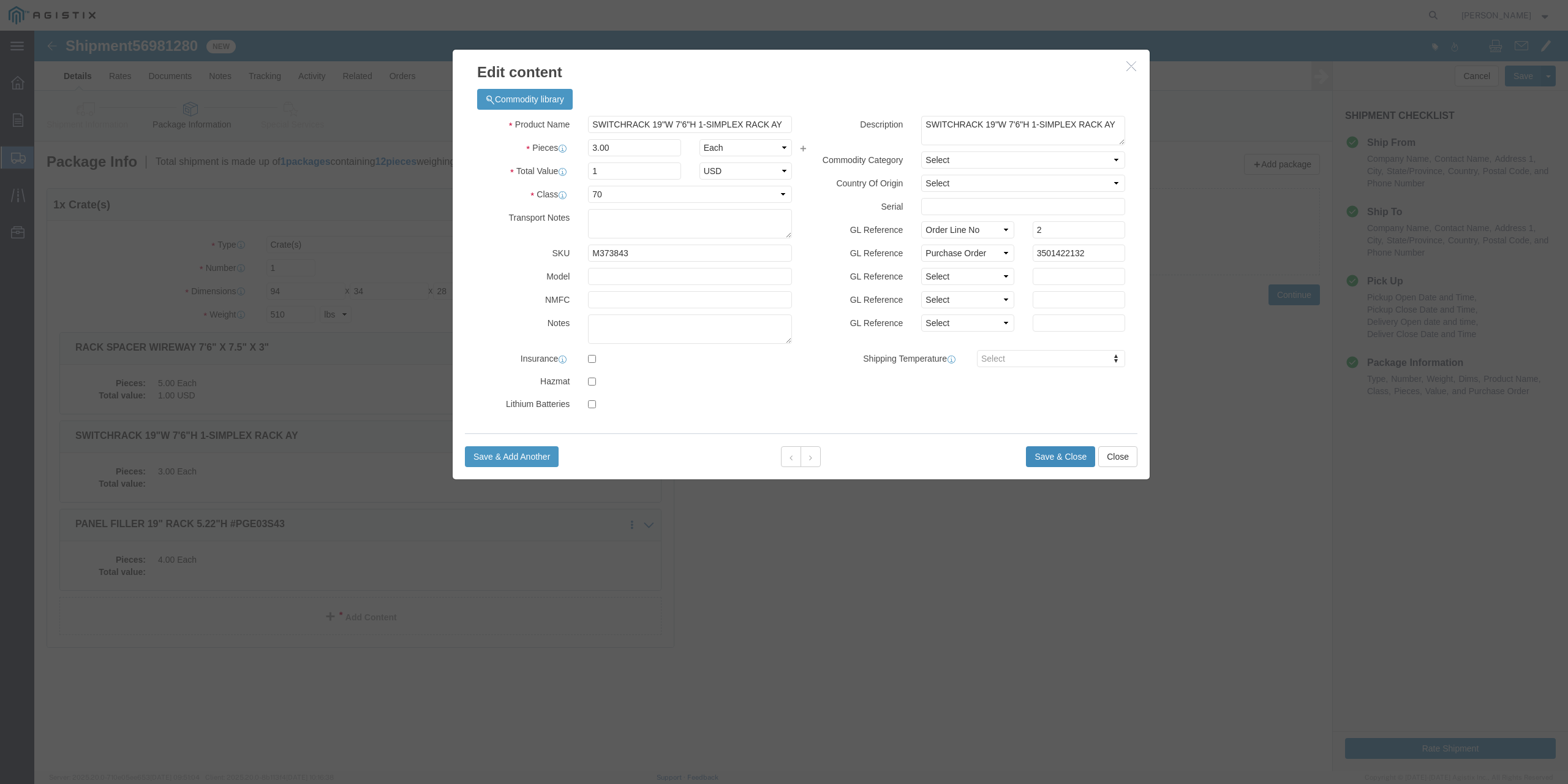
click button "Save & Close"
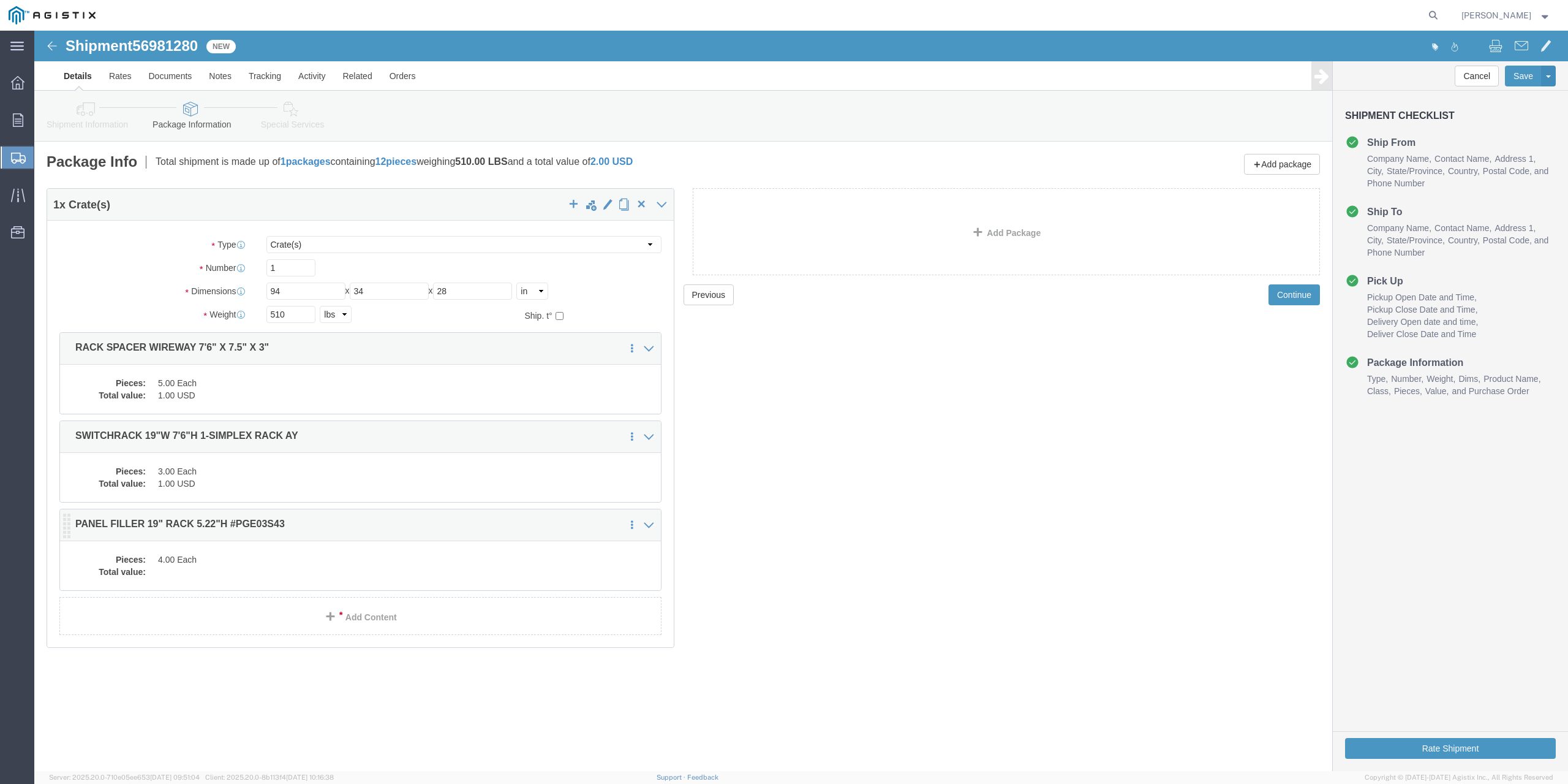
click dd
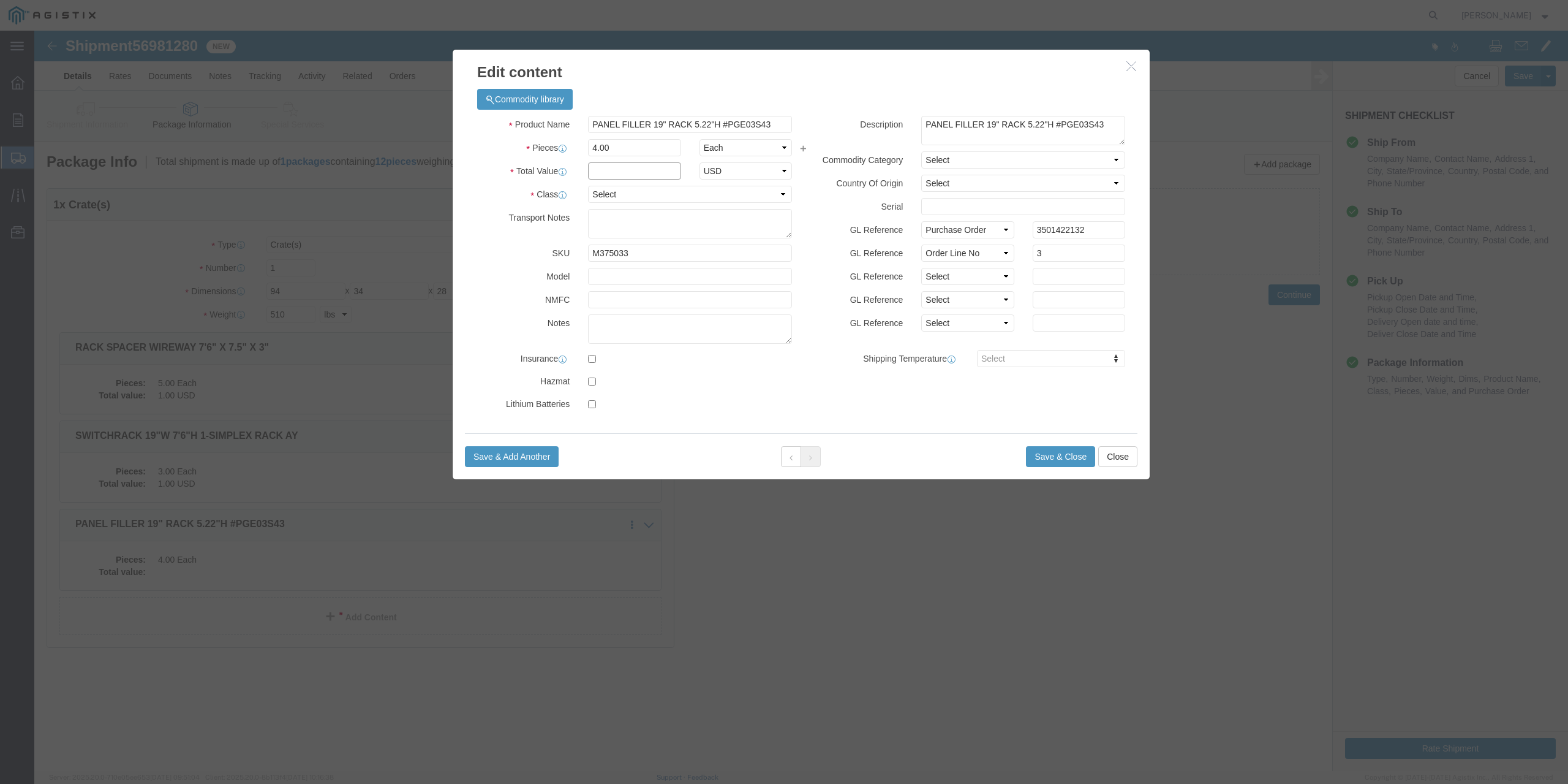
click input "text"
type input "1"
click select "Select 50 55 60 65 70 85 92.5 100 125 175 250 300 400"
select select "70"
click select "Select 50 55 60 65 70 85 92.5 100 125 175 250 300 400"
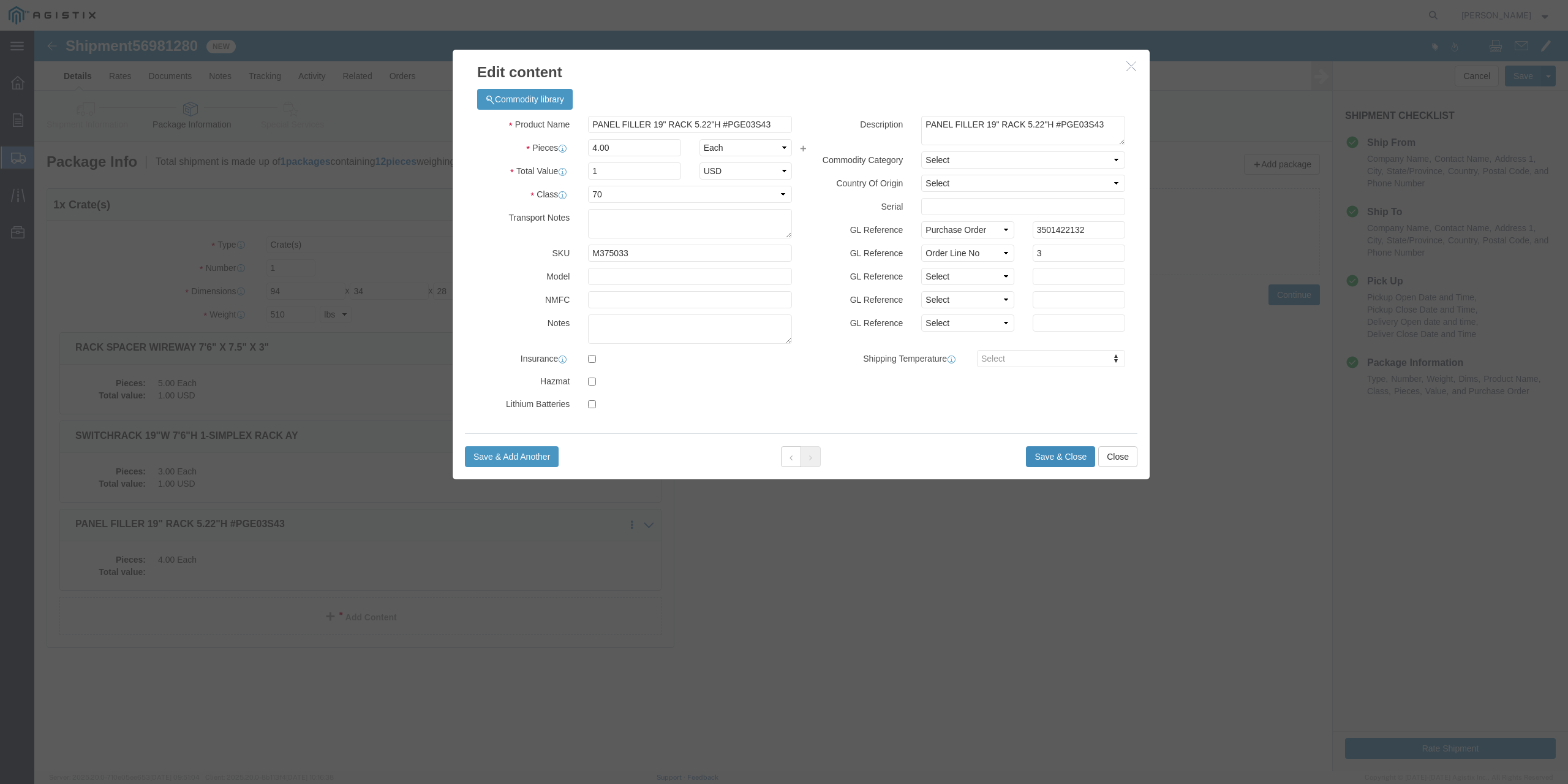
click button "Save & Close"
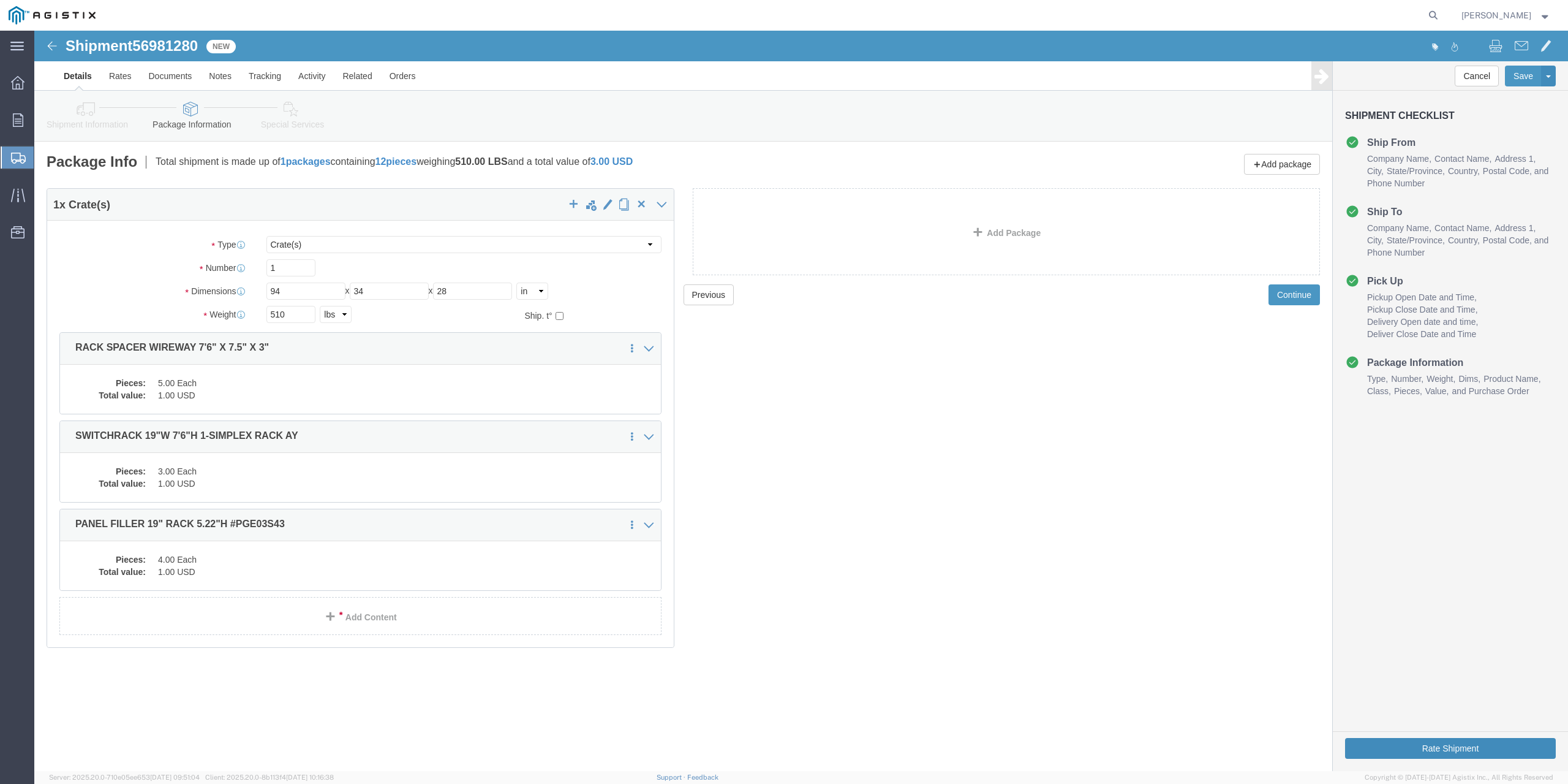
click button "Rate Shipment"
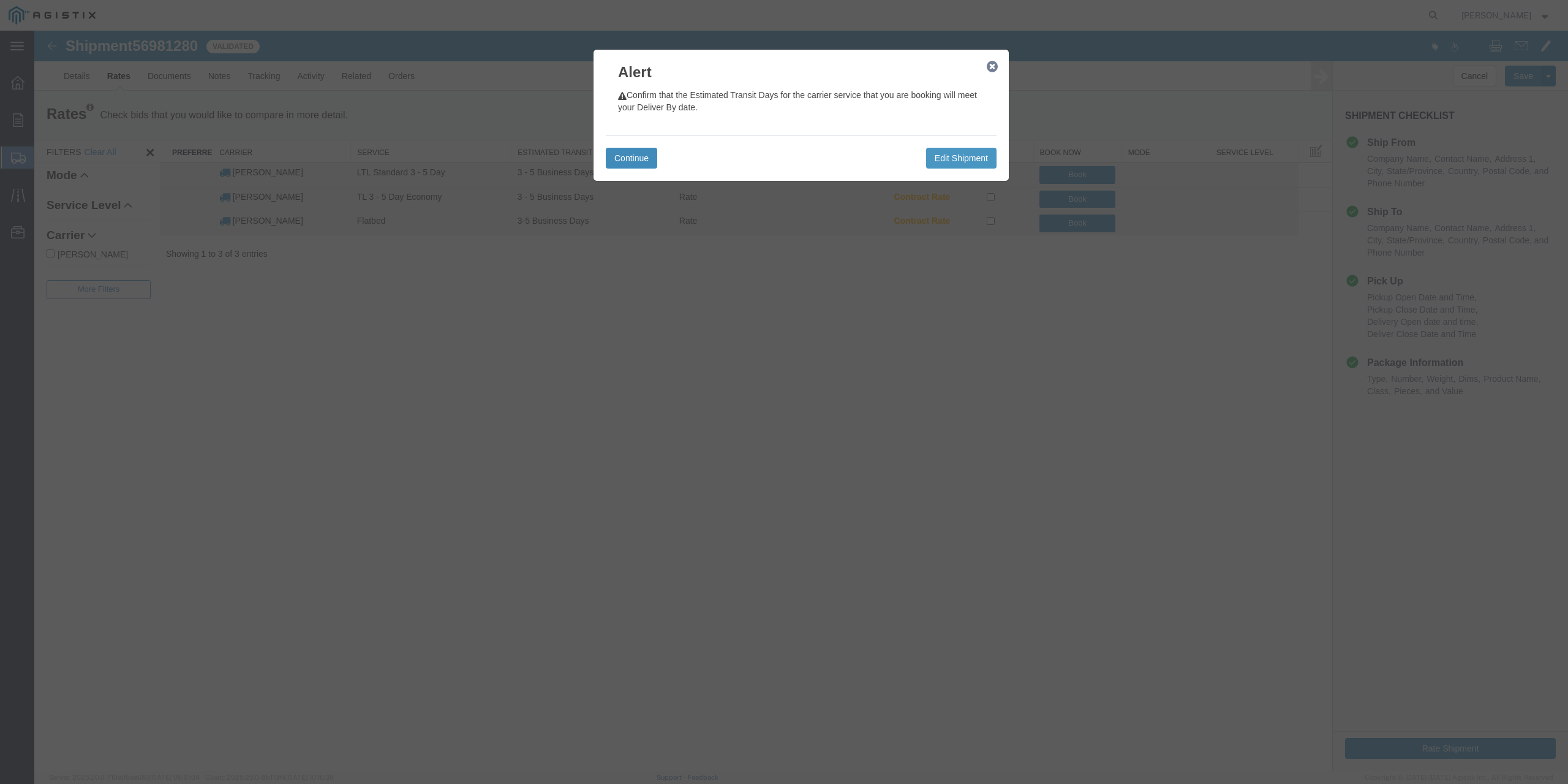
click at [639, 157] on button "Continue" at bounding box center [631, 158] width 52 height 21
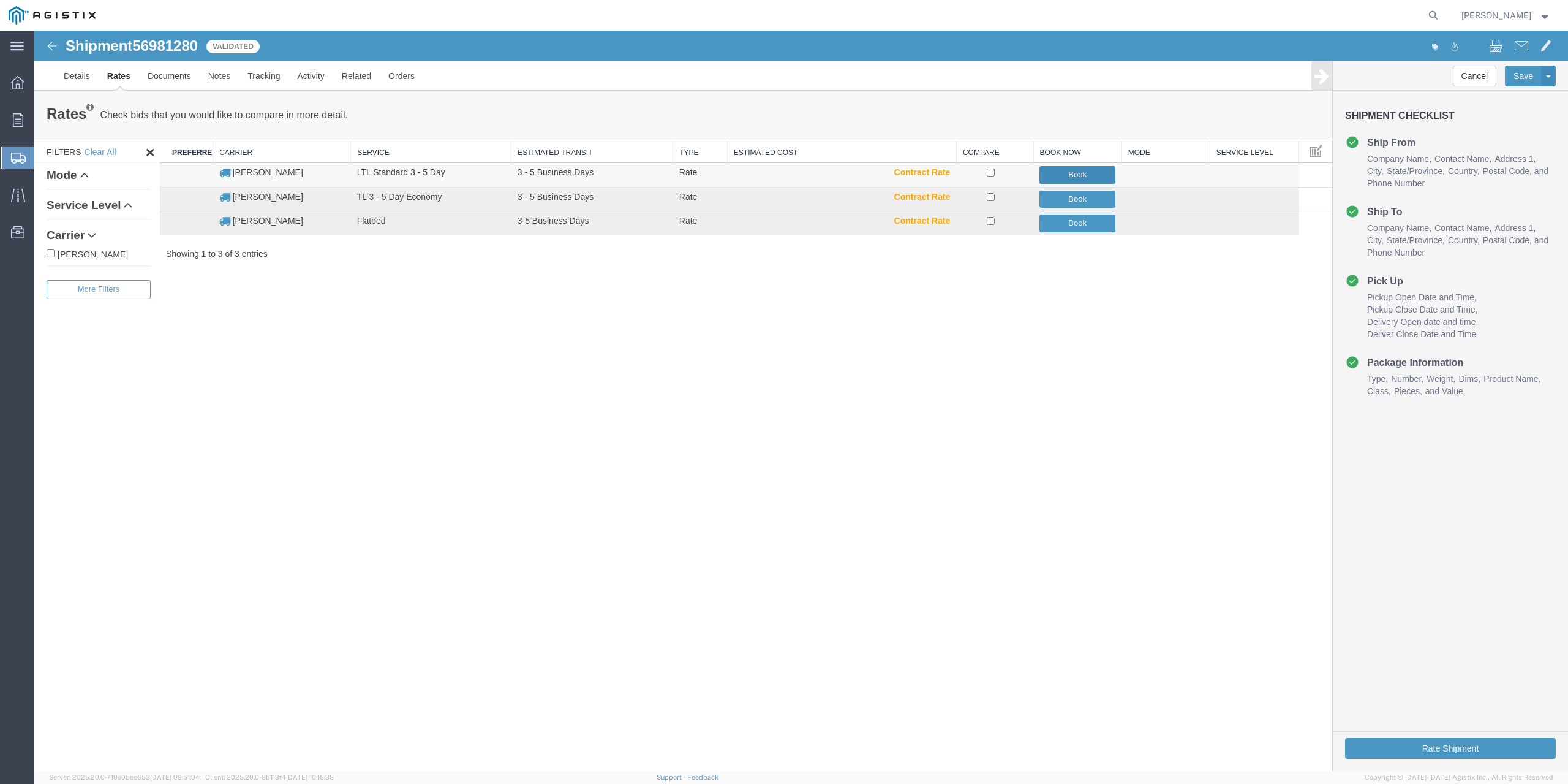
click at [1074, 171] on button "Book" at bounding box center [1077, 175] width 76 height 17
